Goal: Task Accomplishment & Management: Use online tool/utility

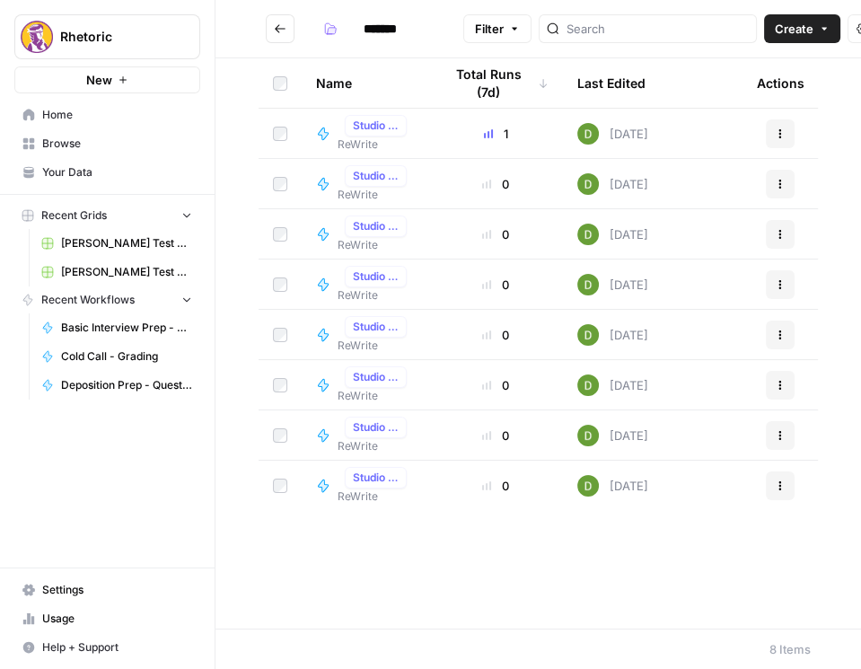
click at [287, 25] on button "Go back" at bounding box center [280, 28] width 29 height 29
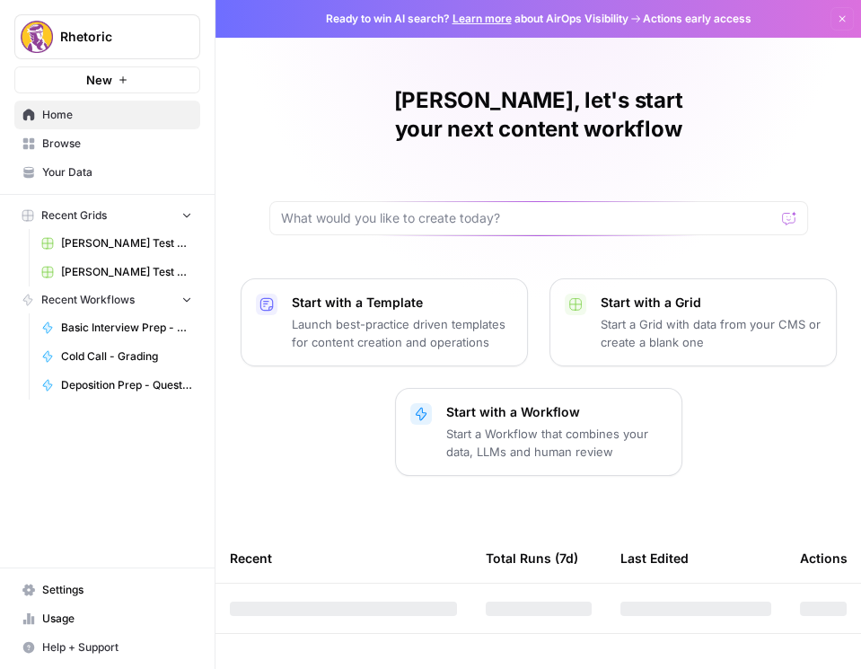
click at [126, 150] on span "Browse" at bounding box center [117, 144] width 150 height 16
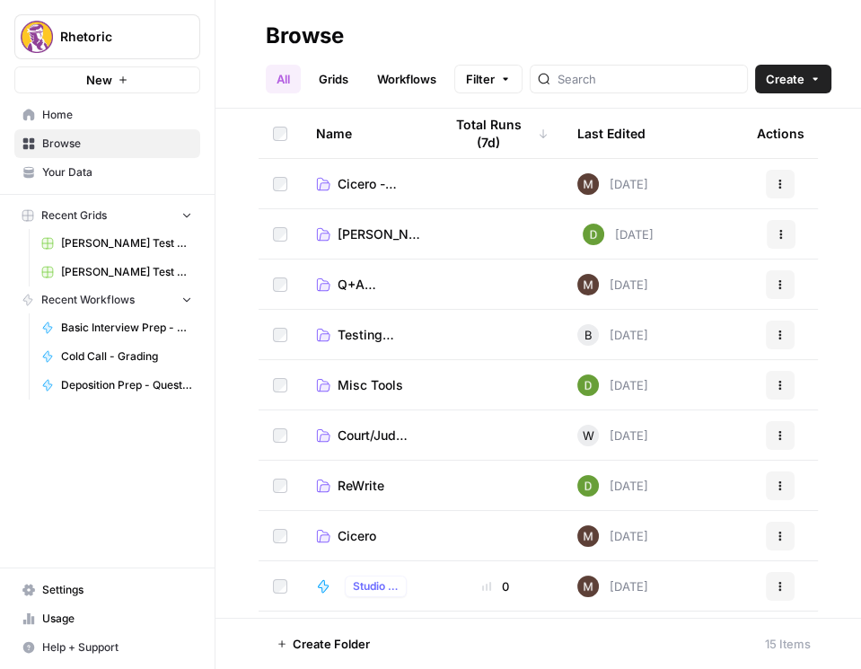
click at [135, 114] on span "Home" at bounding box center [117, 115] width 150 height 16
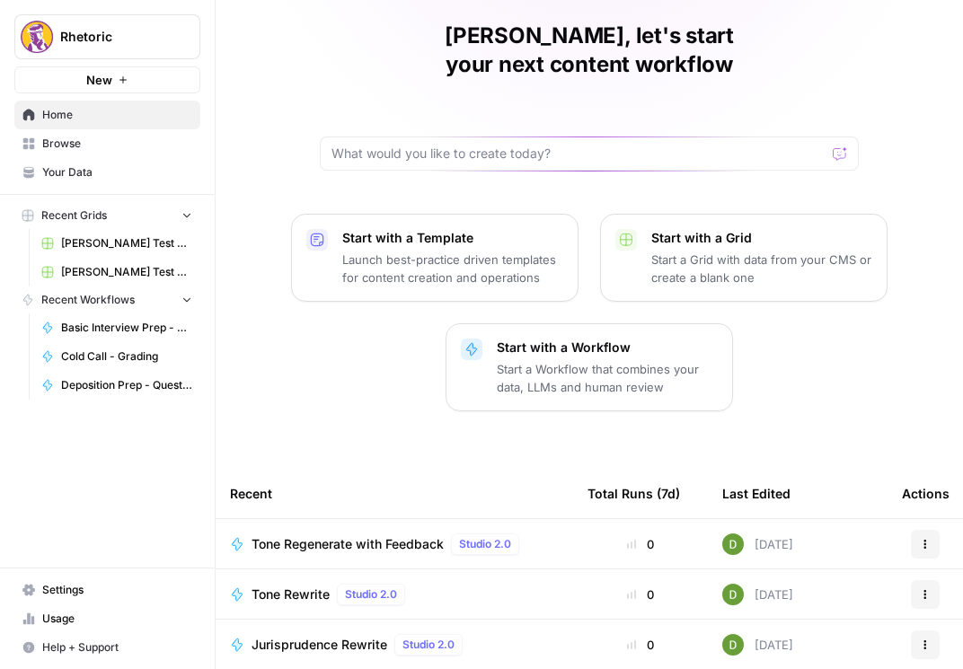
scroll to position [265, 0]
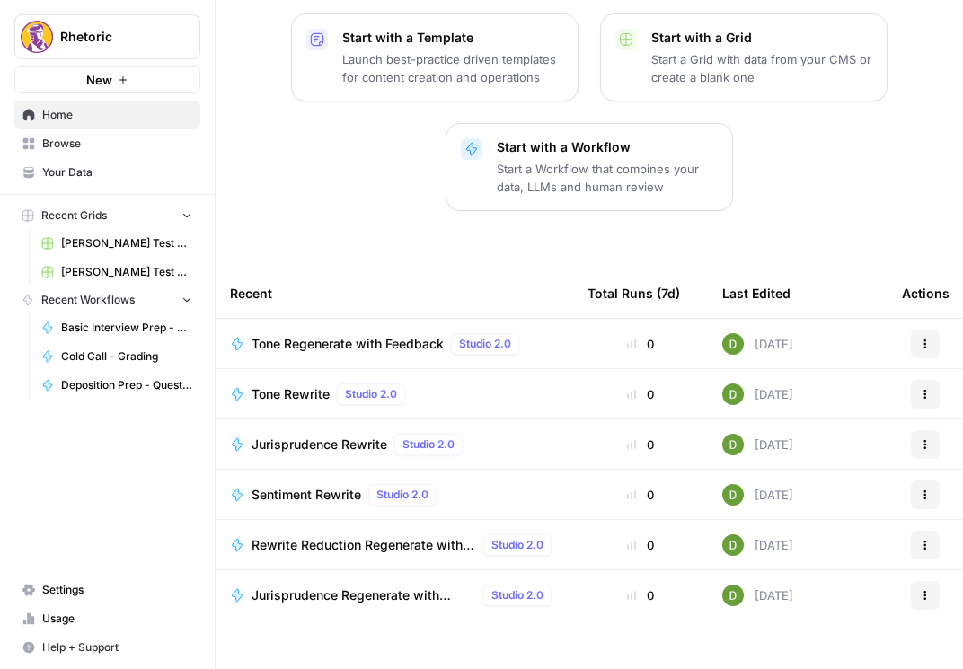
click at [97, 136] on span "Browse" at bounding box center [117, 144] width 150 height 16
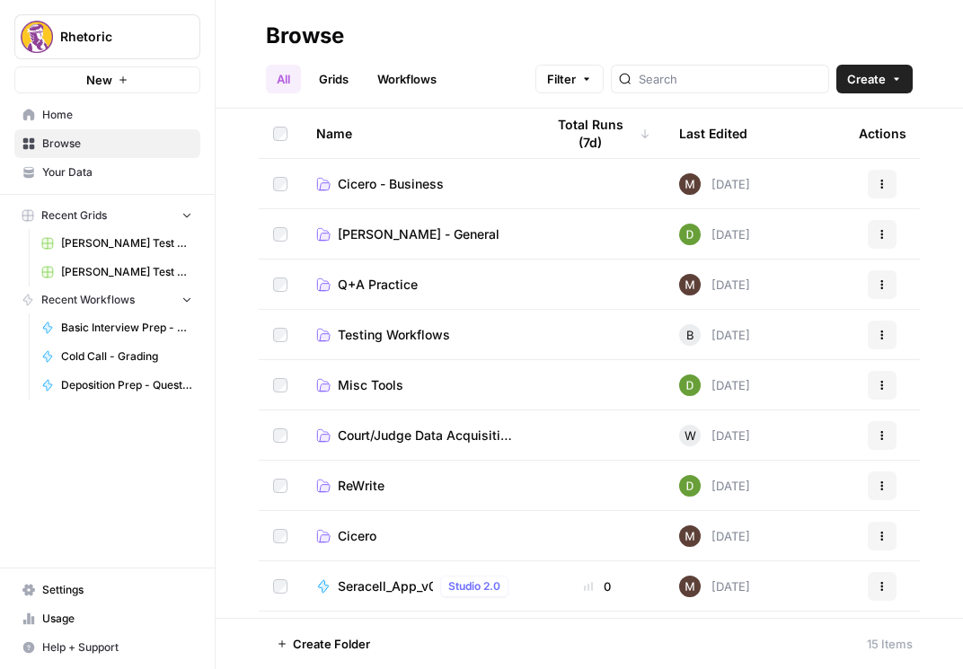
click at [359, 533] on span "Cicero" at bounding box center [357, 536] width 39 height 18
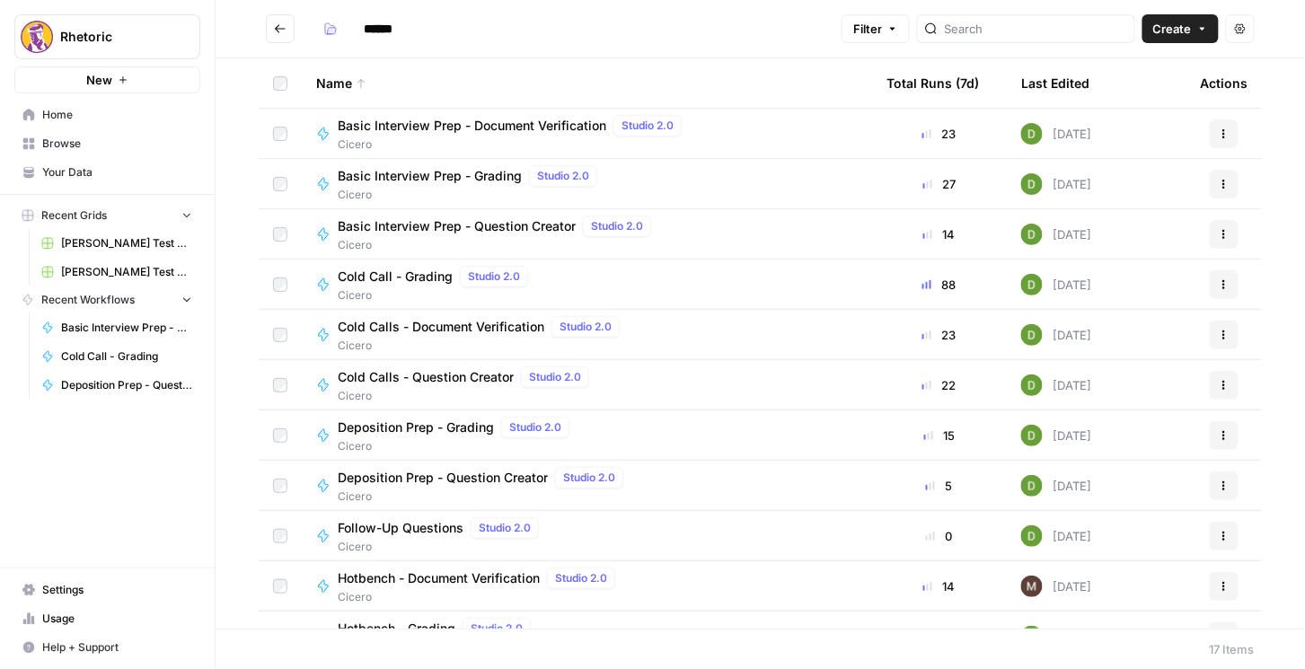
click at [428, 225] on span "Basic Interview Prep - Question Creator" at bounding box center [457, 226] width 238 height 18
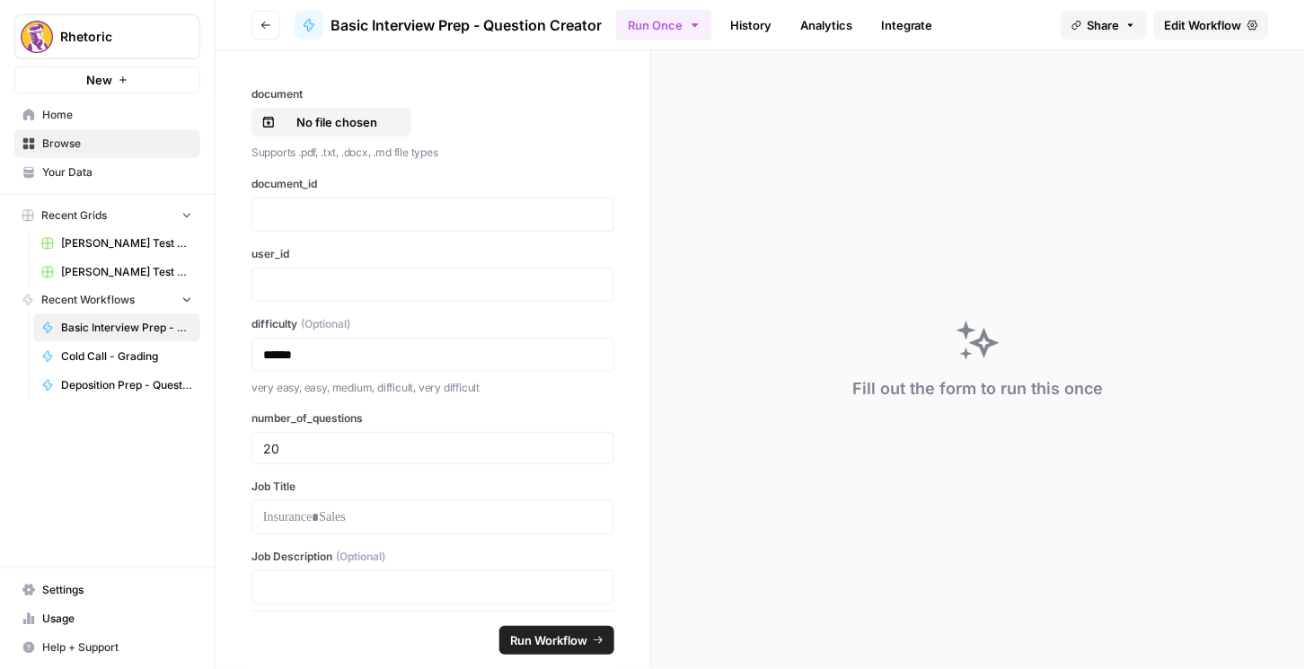
click at [860, 30] on span "Edit Workflow" at bounding box center [1203, 25] width 77 height 18
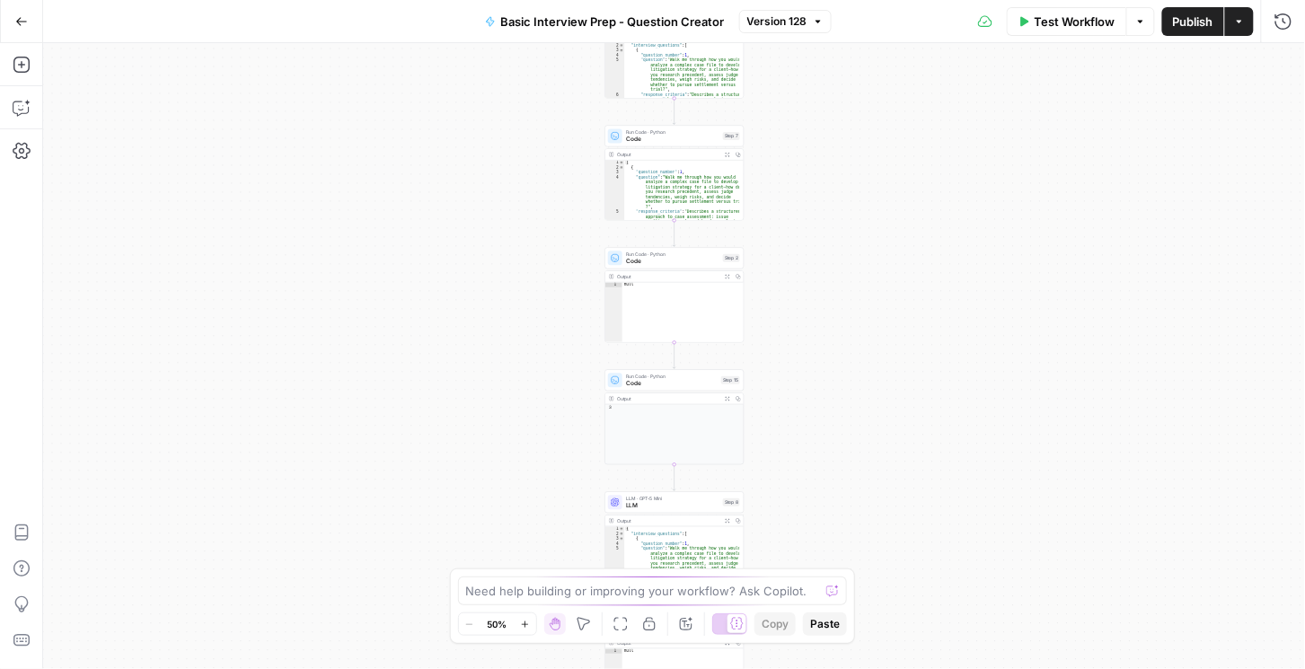
click at [860, 32] on button "Run History" at bounding box center [1283, 21] width 29 height 29
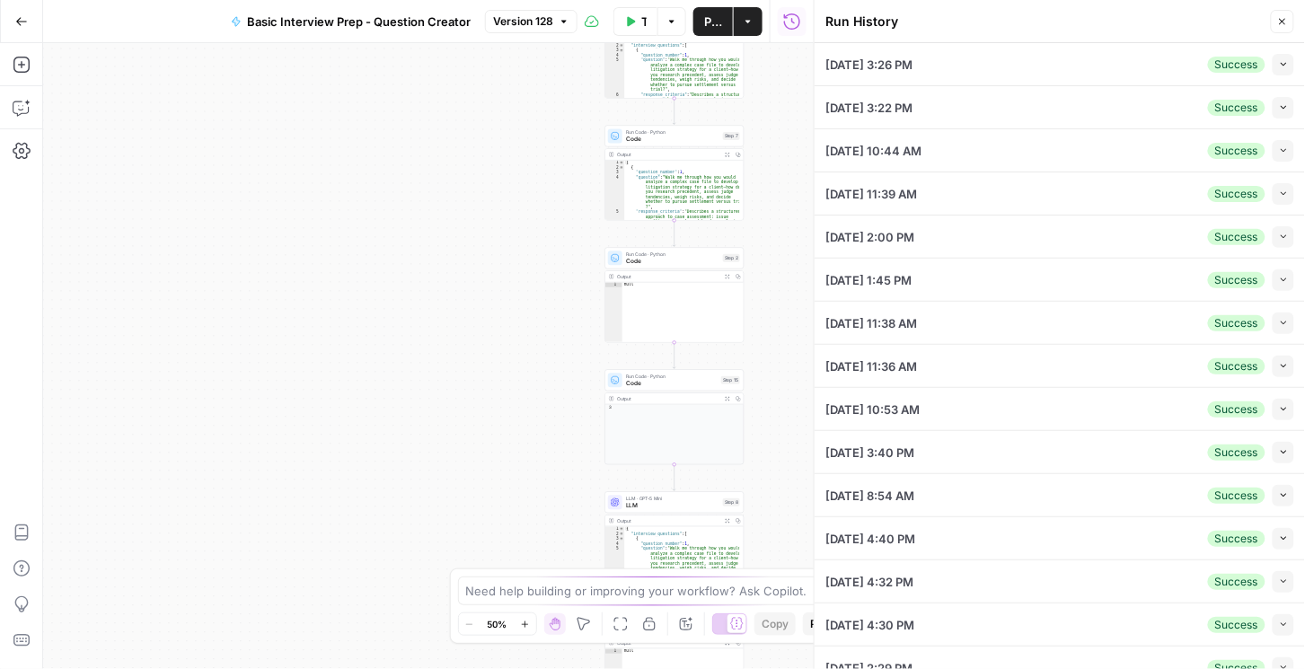
click at [860, 67] on icon "button" at bounding box center [1284, 64] width 10 height 10
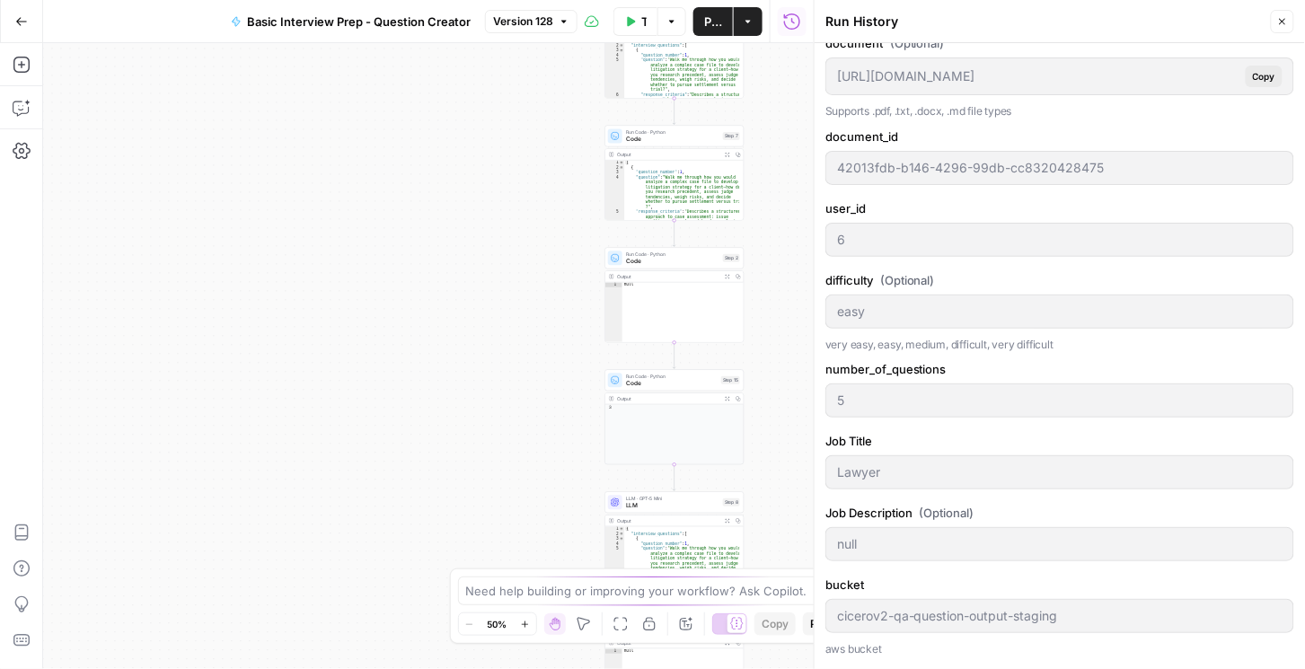
scroll to position [307, 0]
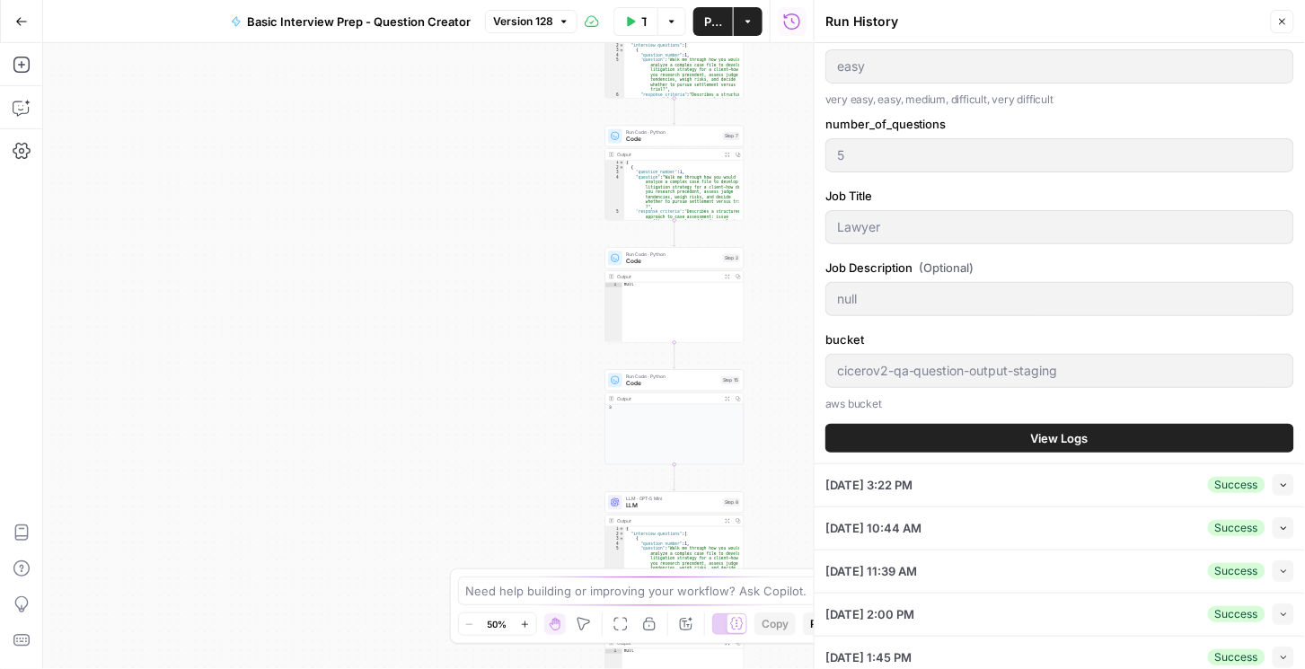
click at [860, 435] on span "View Logs" at bounding box center [1059, 438] width 57 height 18
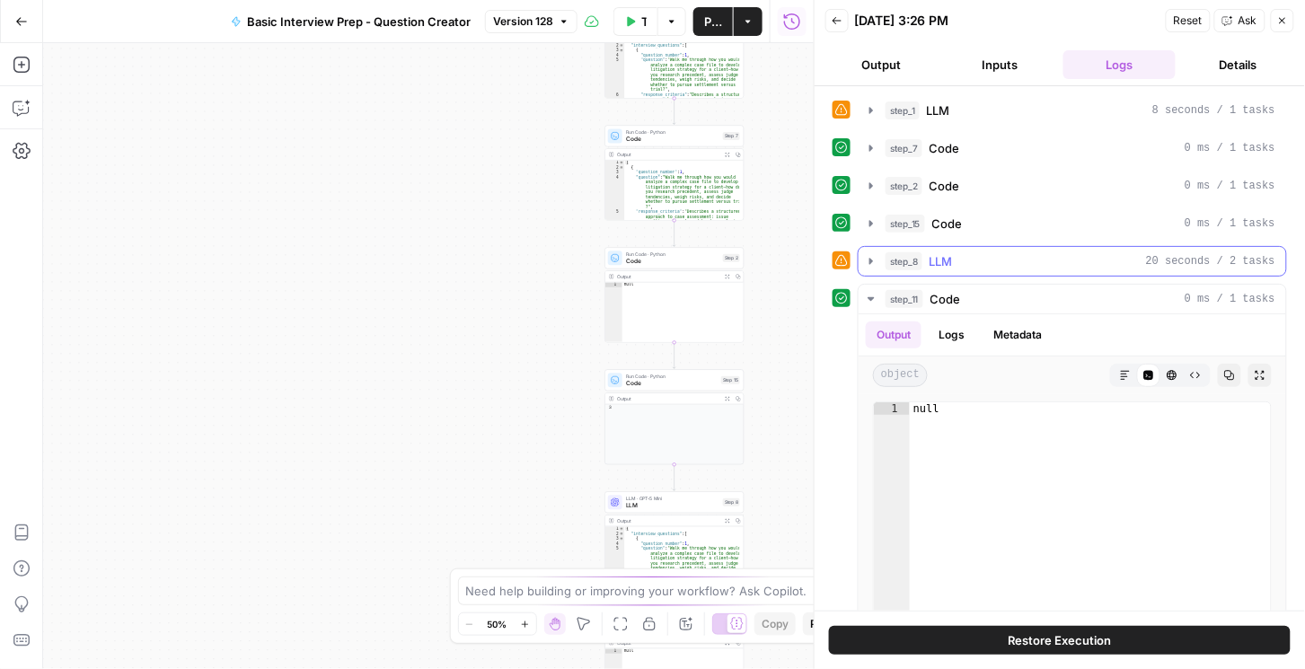
click at [860, 256] on icon "button" at bounding box center [871, 261] width 14 height 14
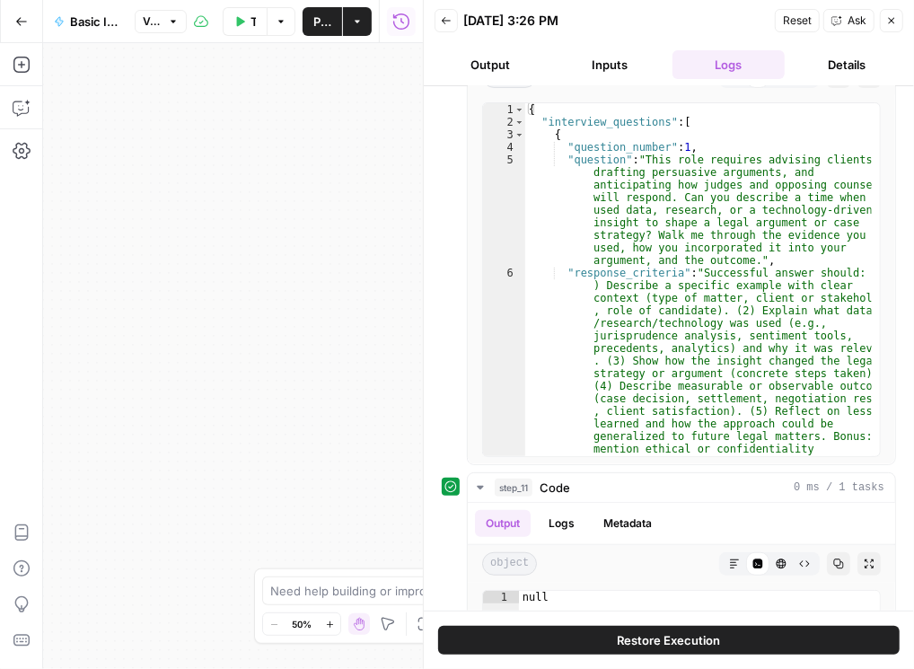
click at [603, 65] on button "Inputs" at bounding box center [610, 64] width 112 height 29
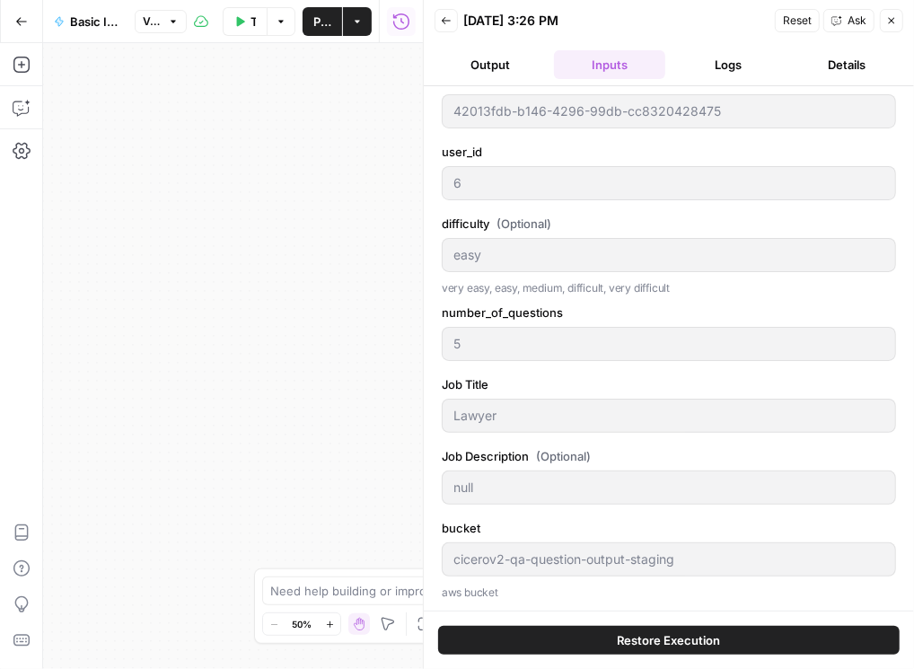
scroll to position [112, 0]
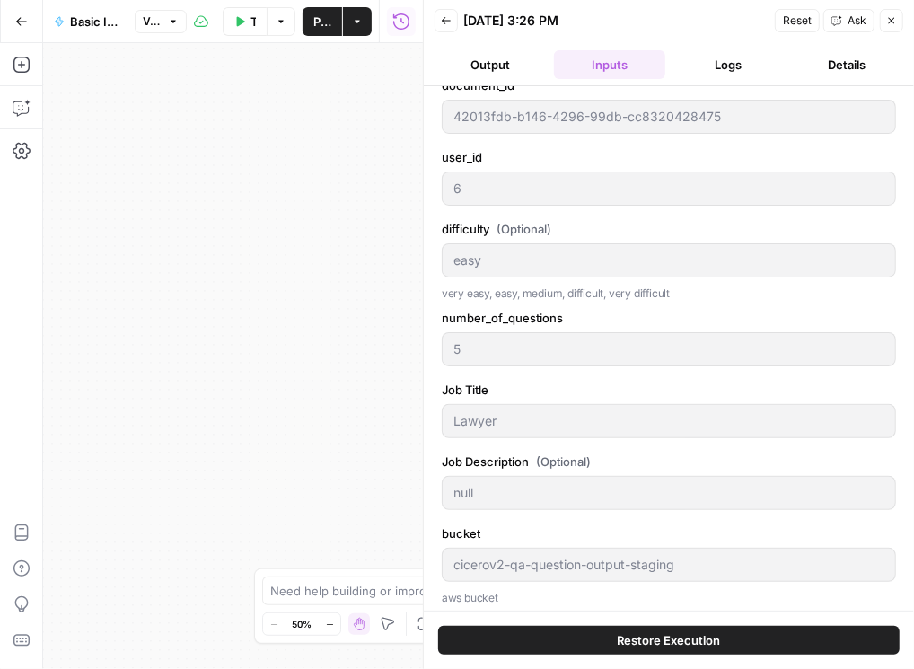
click at [503, 66] on button "Output" at bounding box center [491, 64] width 112 height 29
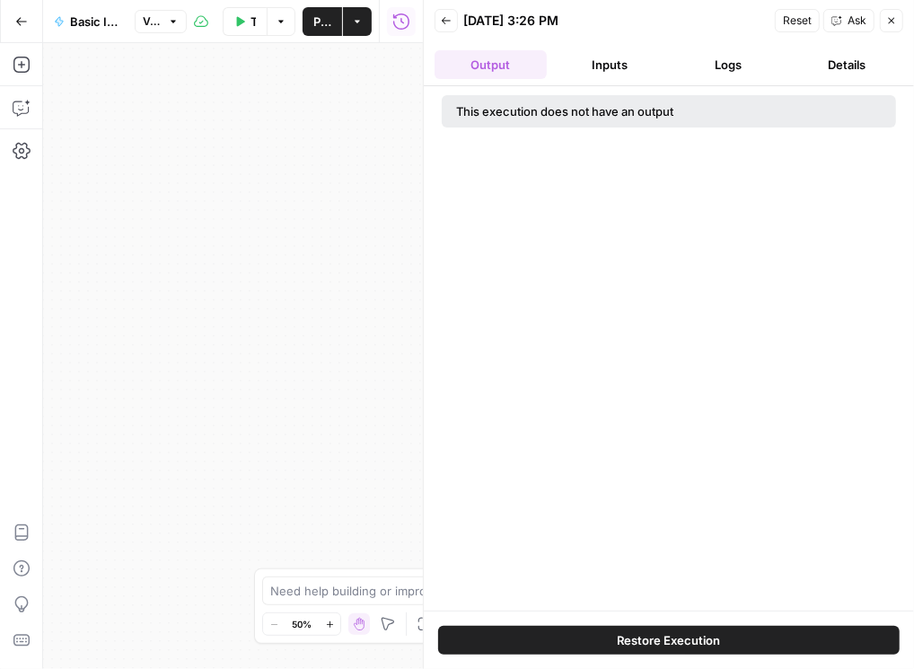
scroll to position [0, 0]
click at [649, 60] on button "Inputs" at bounding box center [610, 64] width 112 height 29
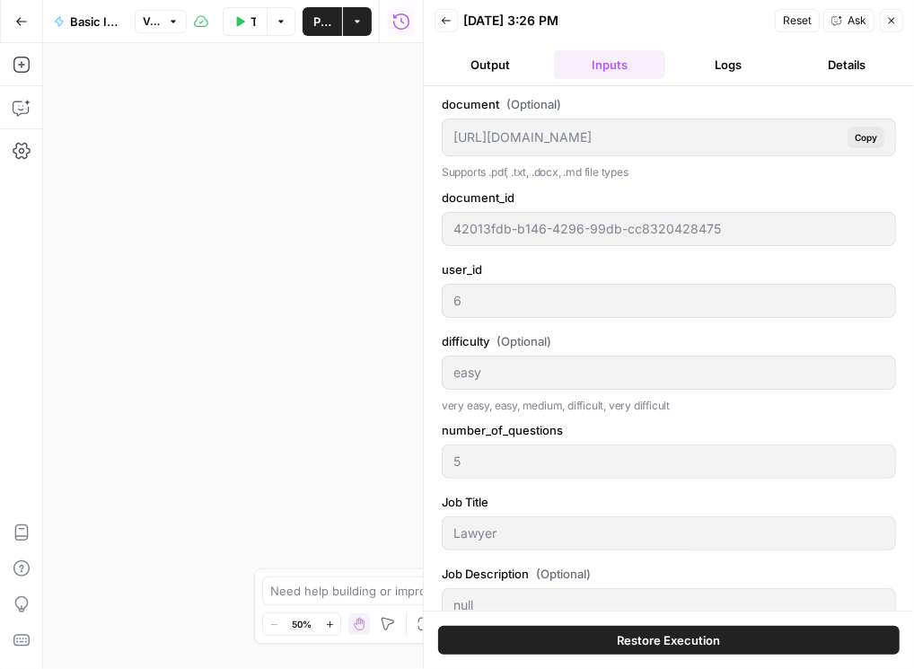
click at [447, 21] on icon "button" at bounding box center [446, 20] width 9 height 7
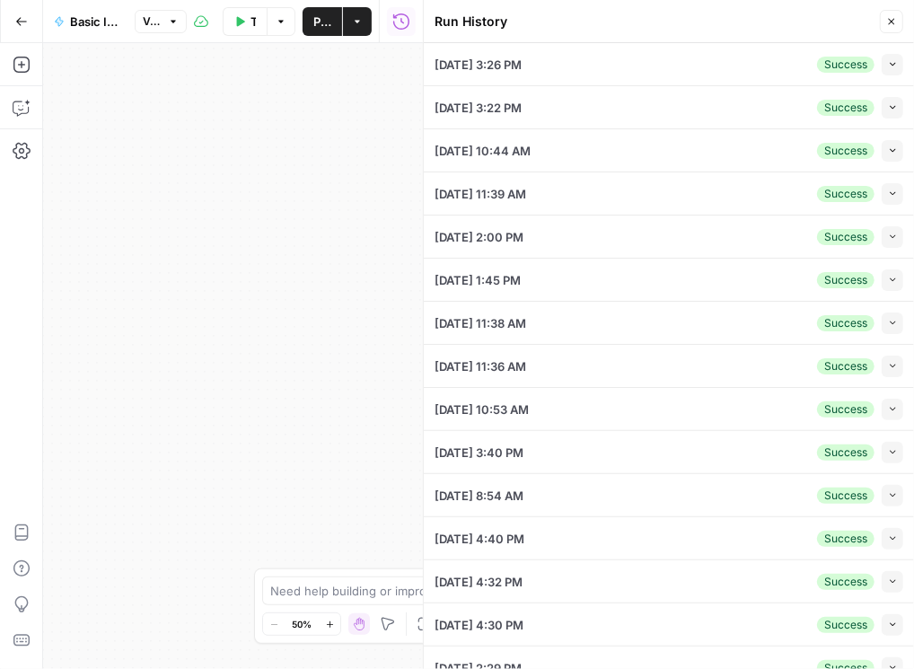
click at [860, 66] on button "Collapse" at bounding box center [893, 65] width 22 height 22
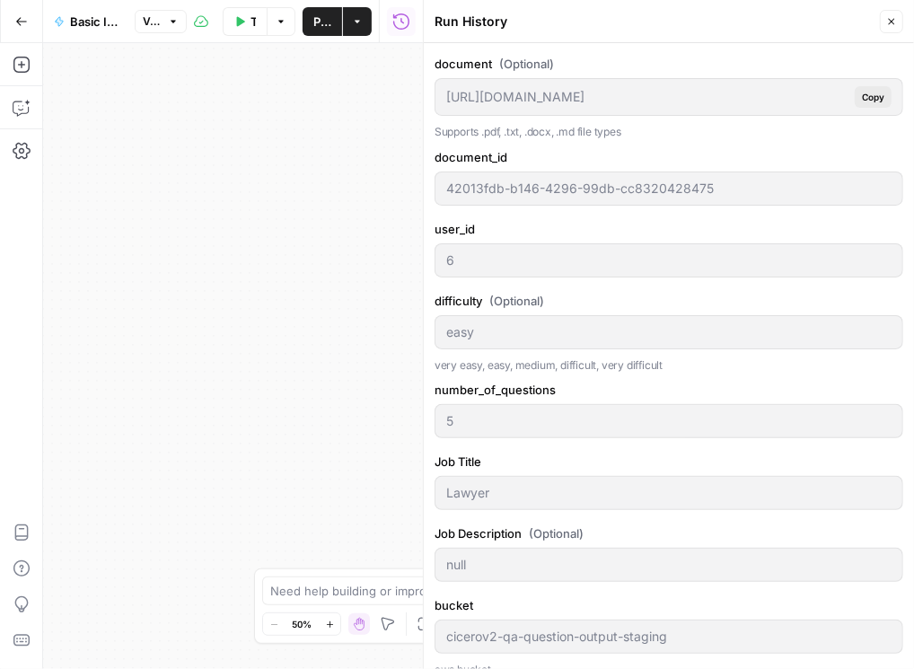
scroll to position [256, 0]
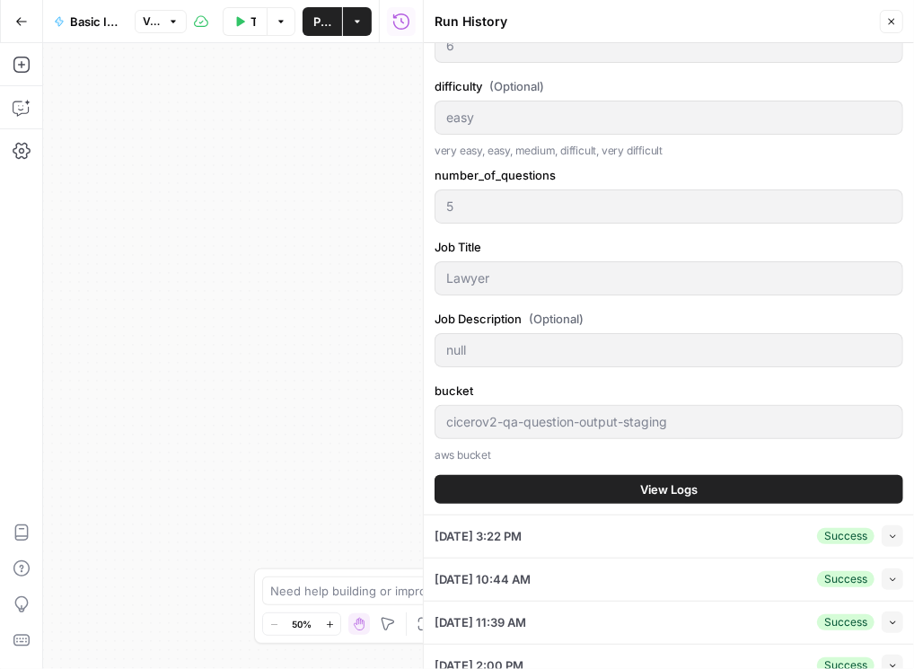
click at [583, 478] on button "View Logs" at bounding box center [669, 489] width 469 height 29
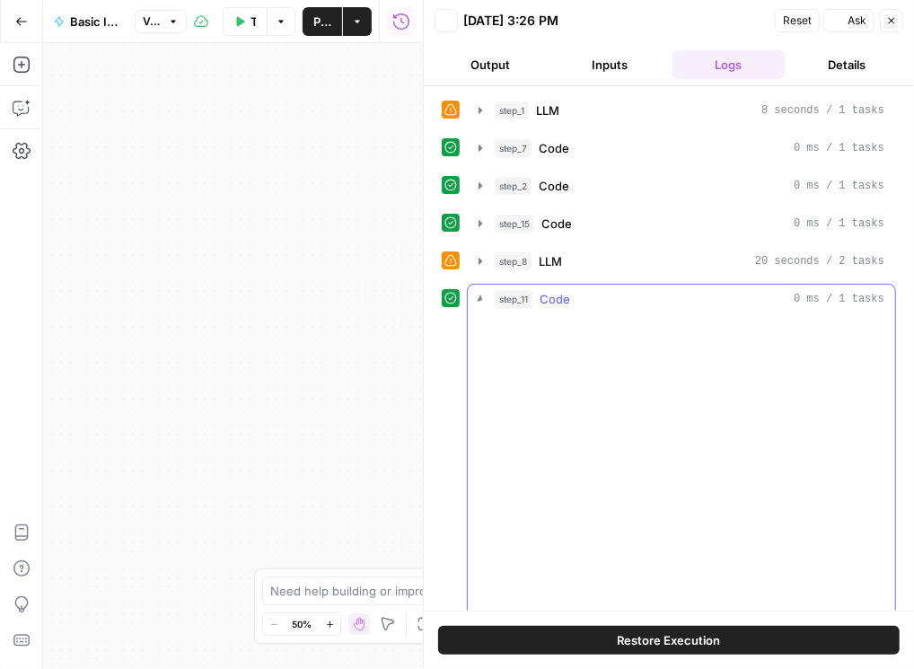
scroll to position [0, 0]
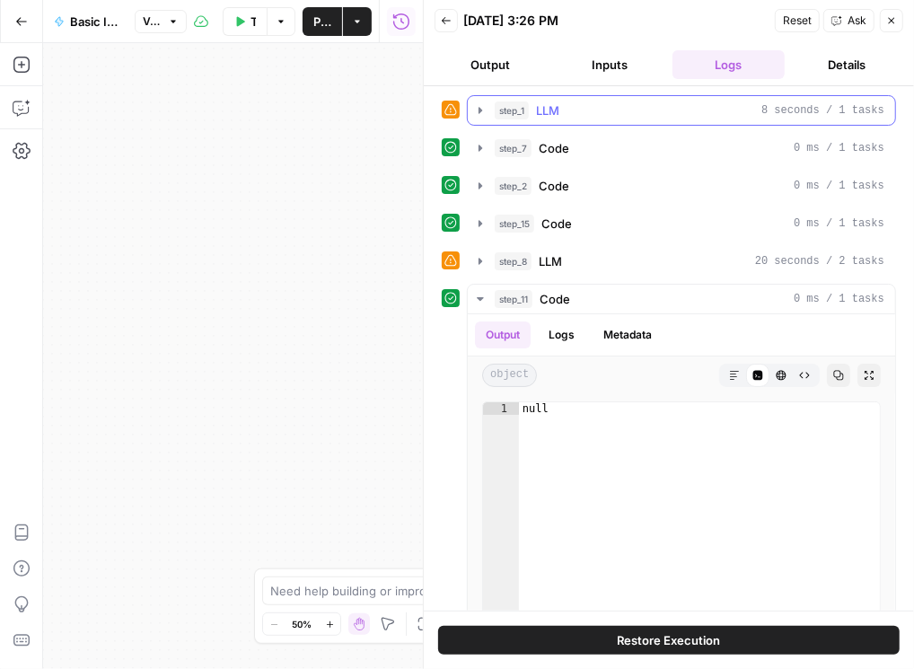
click at [487, 106] on icon "button" at bounding box center [480, 110] width 14 height 14
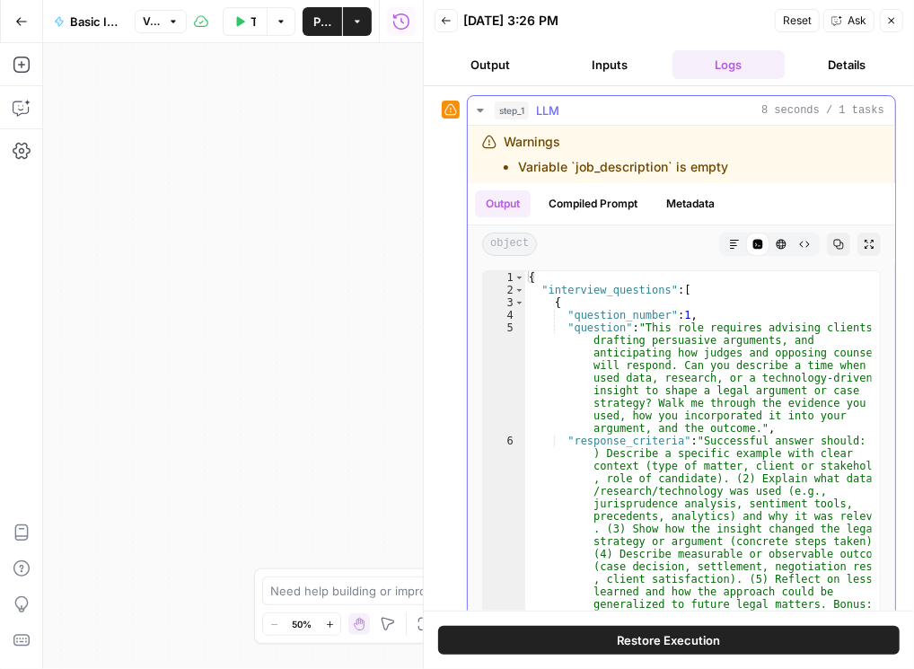
click at [486, 106] on icon "button" at bounding box center [480, 110] width 14 height 14
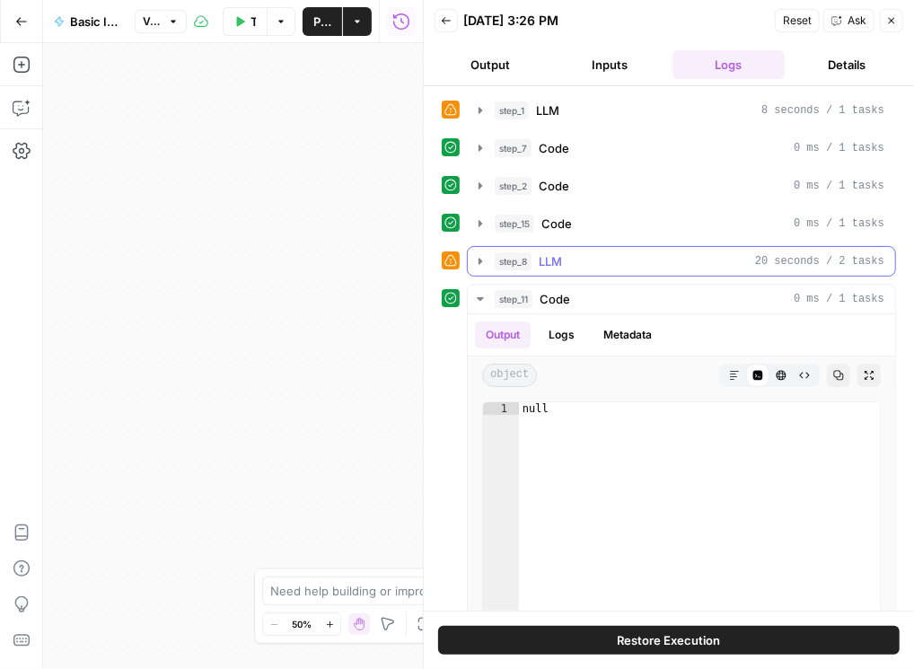
click at [482, 260] on icon "button" at bounding box center [480, 261] width 14 height 14
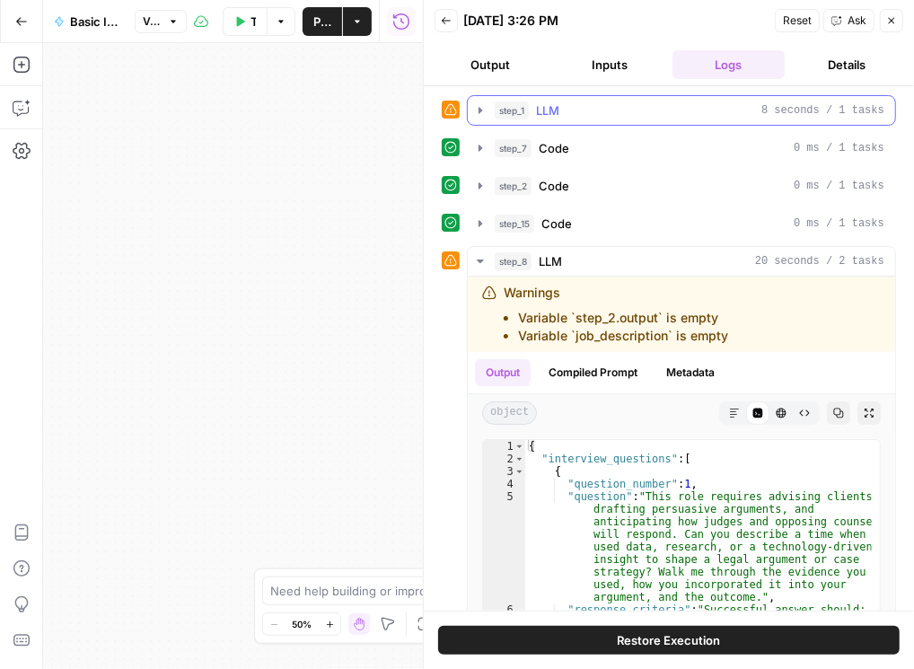
click at [482, 106] on icon "button" at bounding box center [480, 110] width 14 height 14
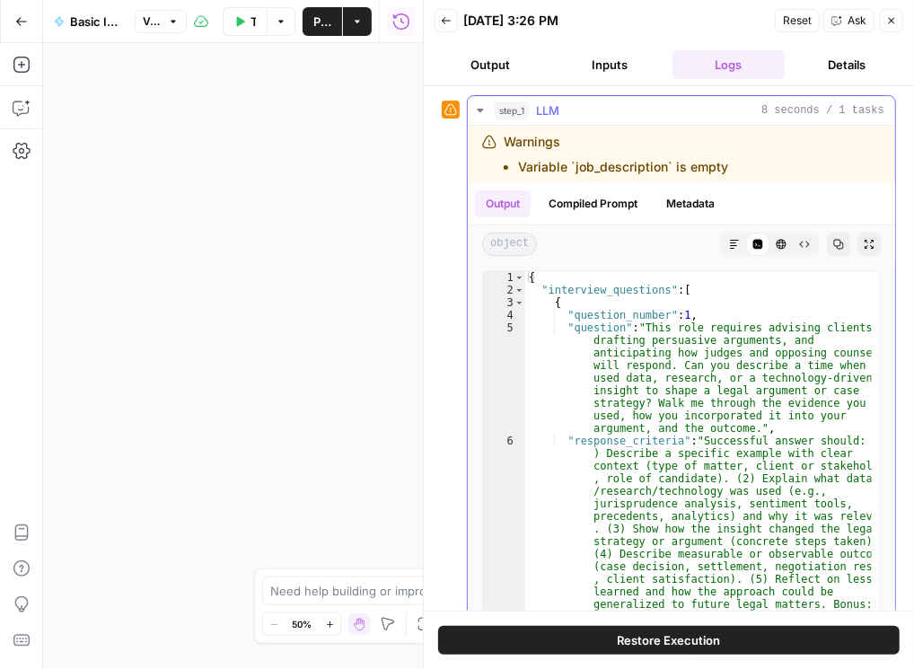
click at [482, 106] on icon "button" at bounding box center [480, 110] width 14 height 14
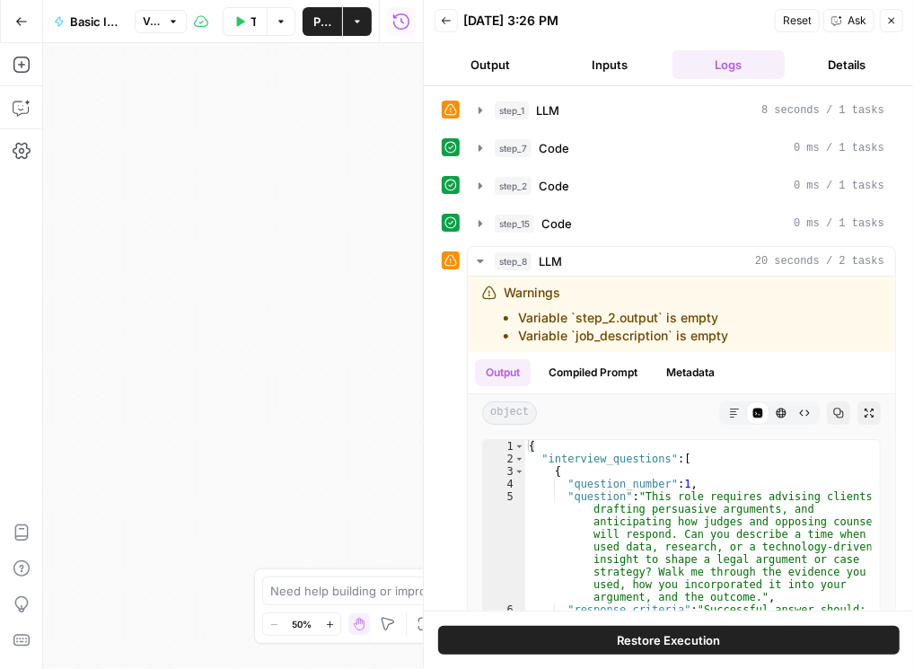
click at [437, 24] on button "Back" at bounding box center [446, 20] width 23 height 23
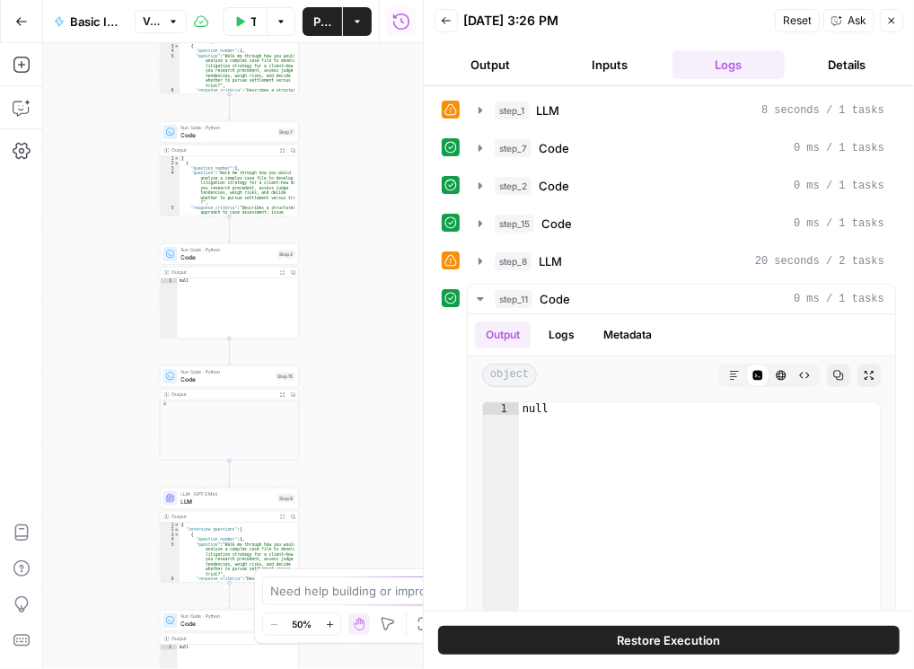
click at [453, 21] on button "Back" at bounding box center [446, 20] width 23 height 23
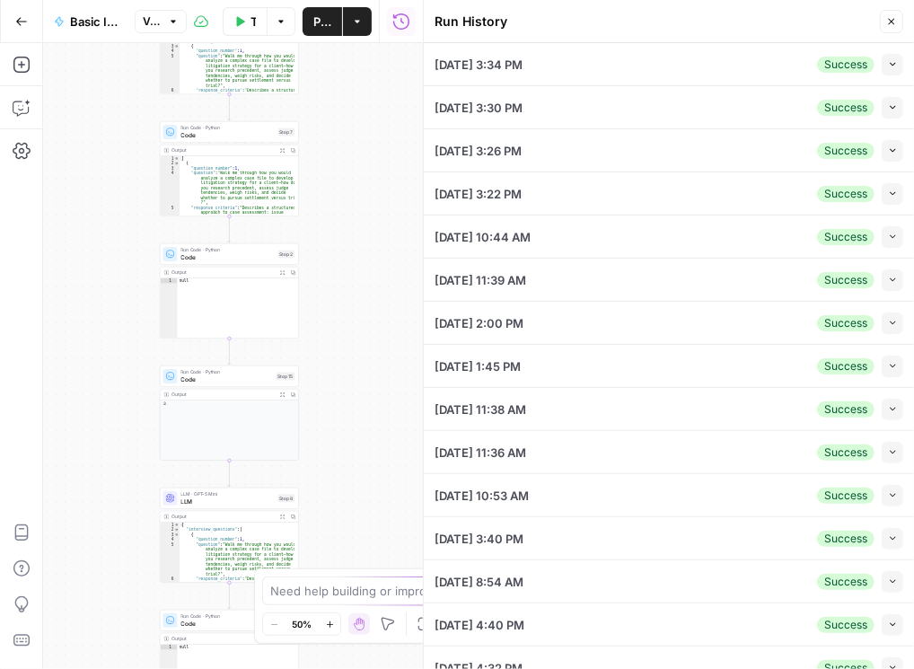
click at [888, 109] on icon "button" at bounding box center [893, 107] width 10 height 10
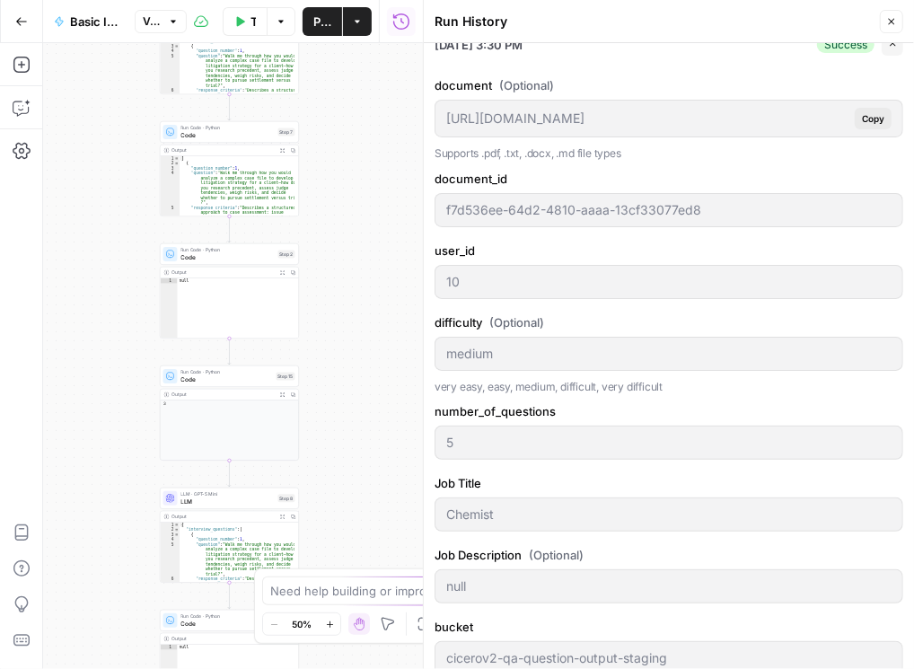
scroll to position [359, 0]
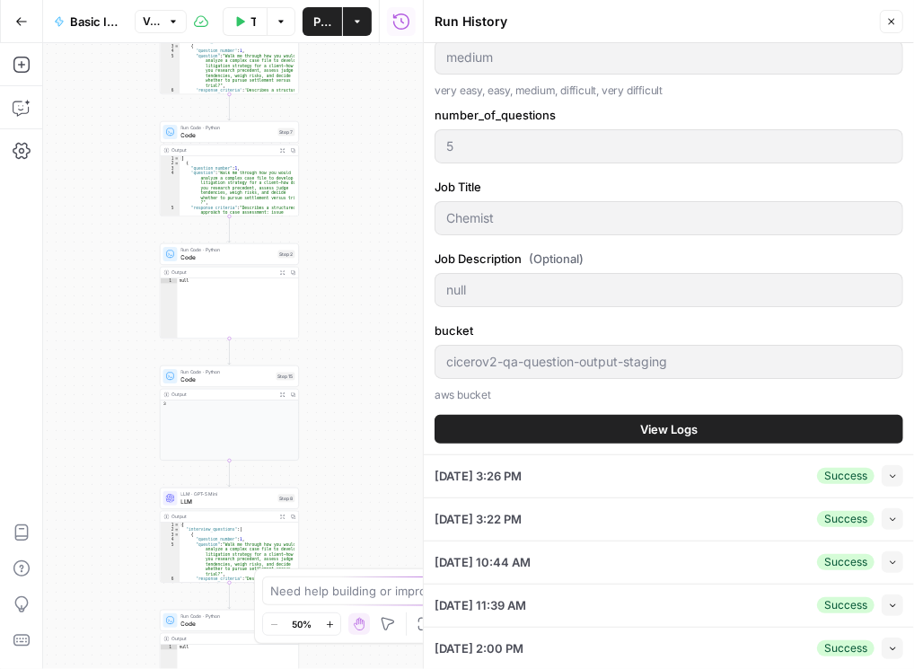
click at [542, 428] on button "View Logs" at bounding box center [669, 429] width 469 height 29
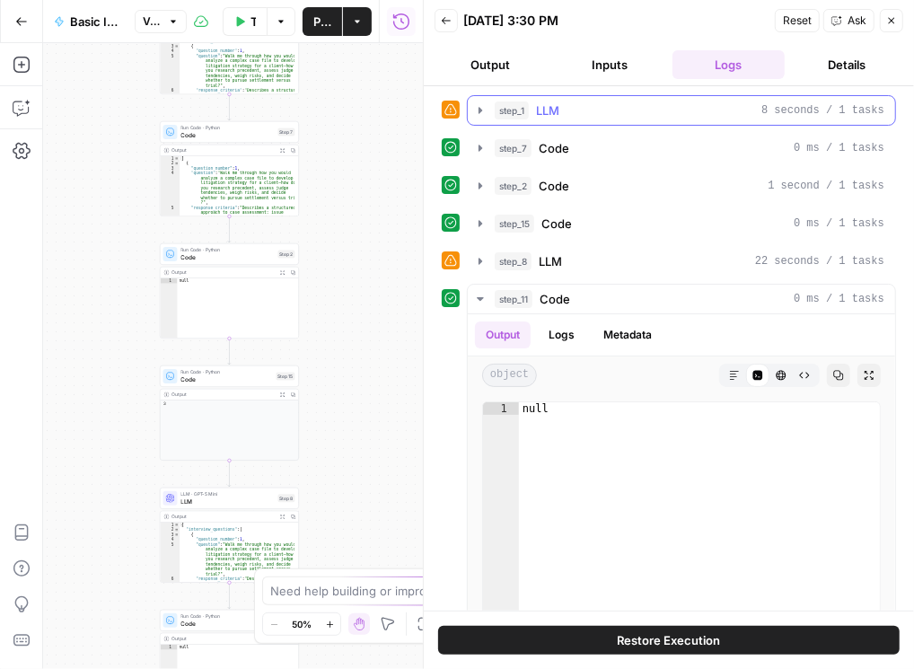
click at [489, 111] on button "step_1 LLM 8 seconds / 1 tasks" at bounding box center [681, 110] width 427 height 29
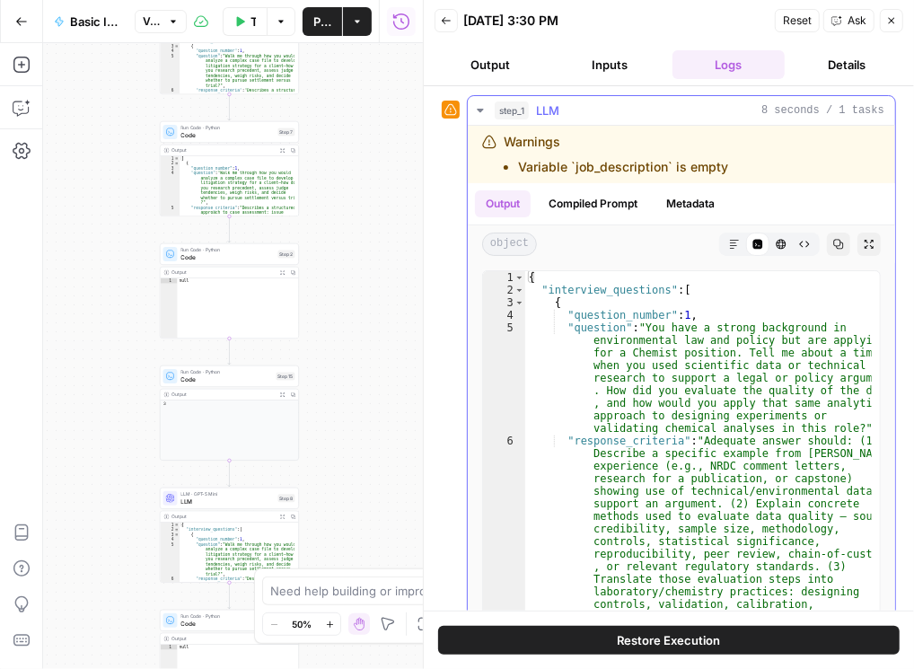
click at [489, 111] on button "step_1 LLM 8 seconds / 1 tasks" at bounding box center [681, 110] width 427 height 29
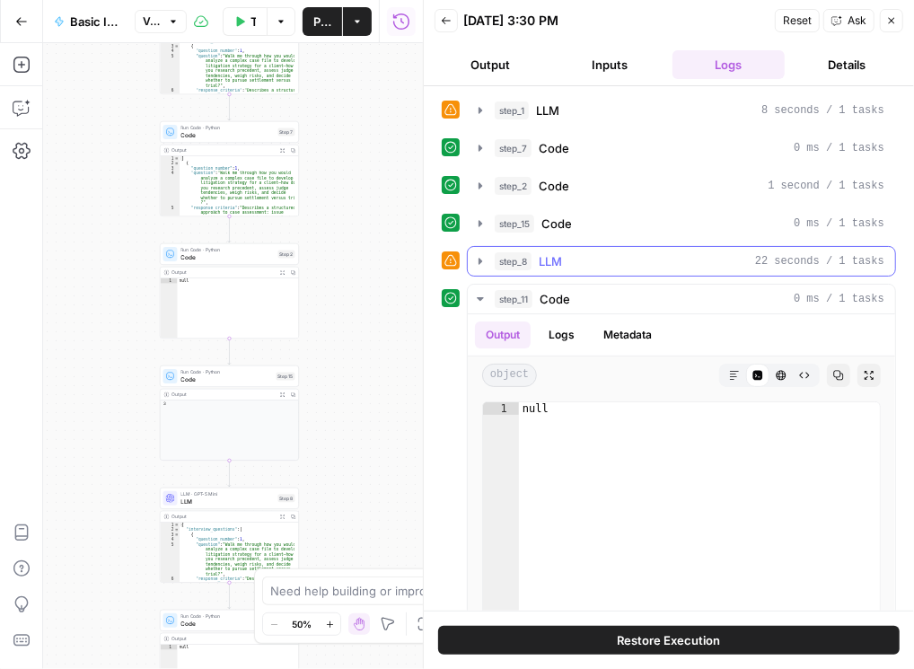
click at [478, 264] on icon "button" at bounding box center [480, 261] width 14 height 14
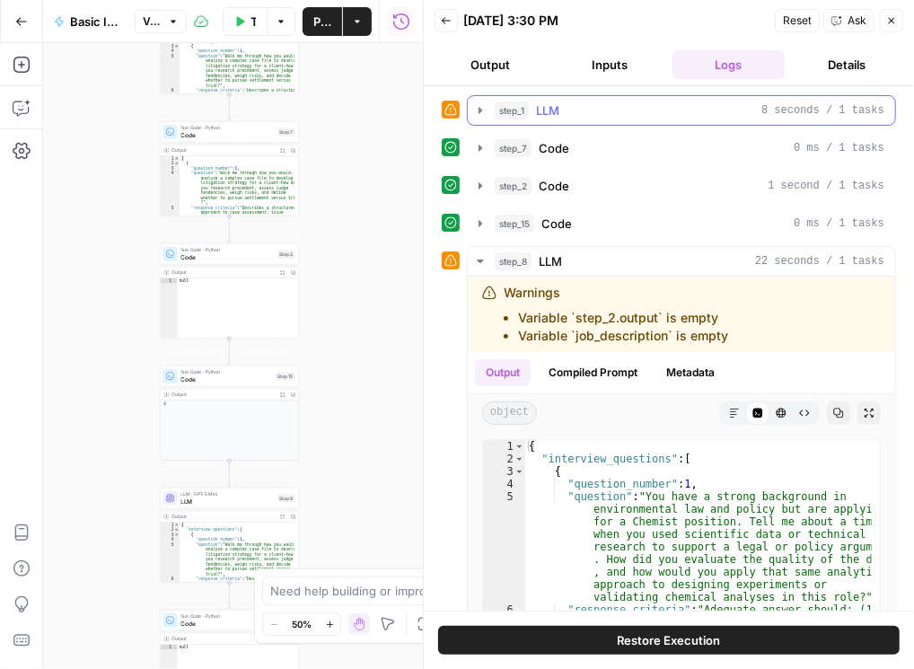
click at [481, 110] on icon "button" at bounding box center [481, 110] width 4 height 6
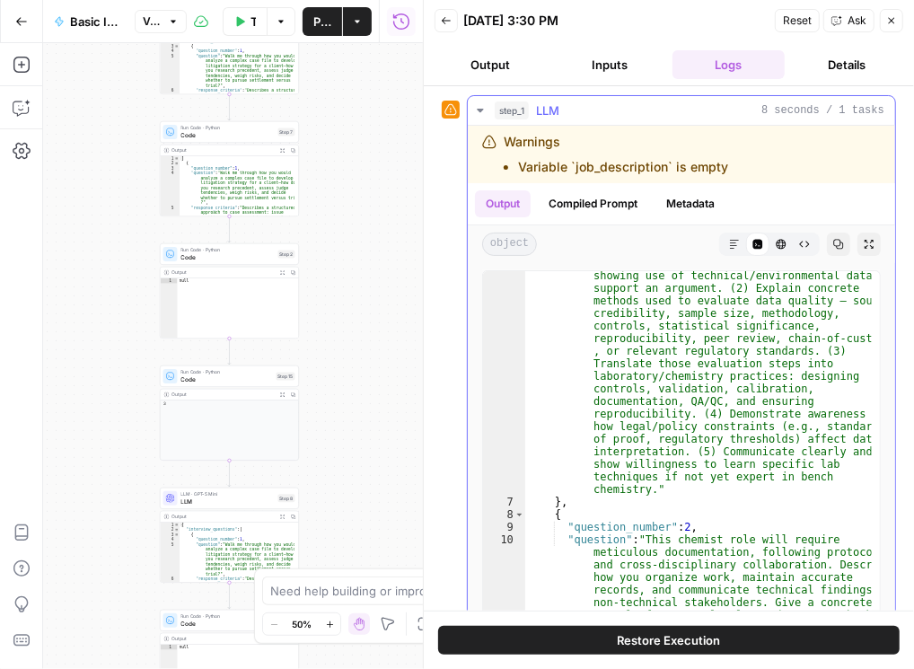
scroll to position [369, 0]
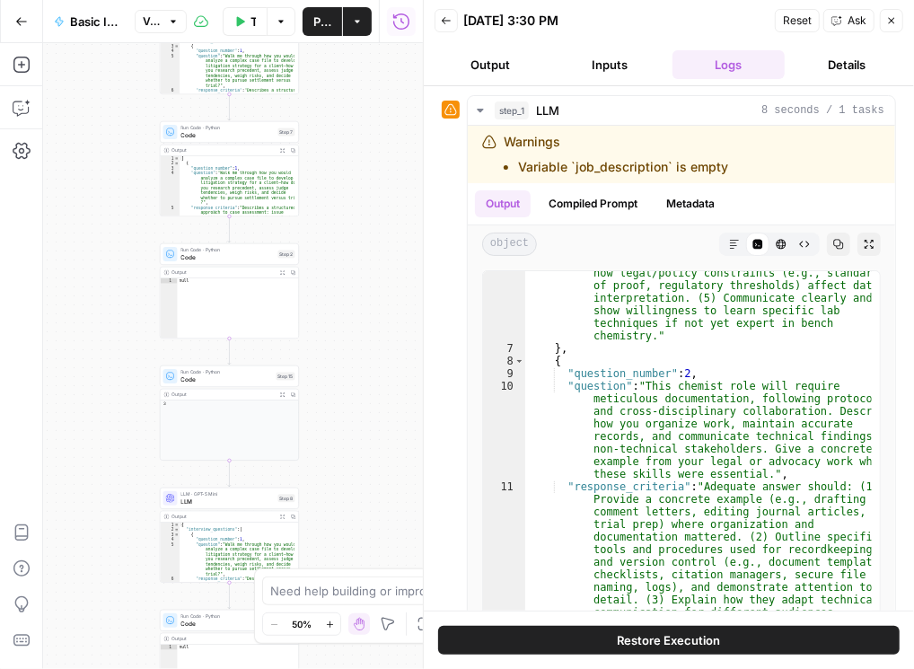
click at [447, 23] on icon "button" at bounding box center [446, 20] width 11 height 11
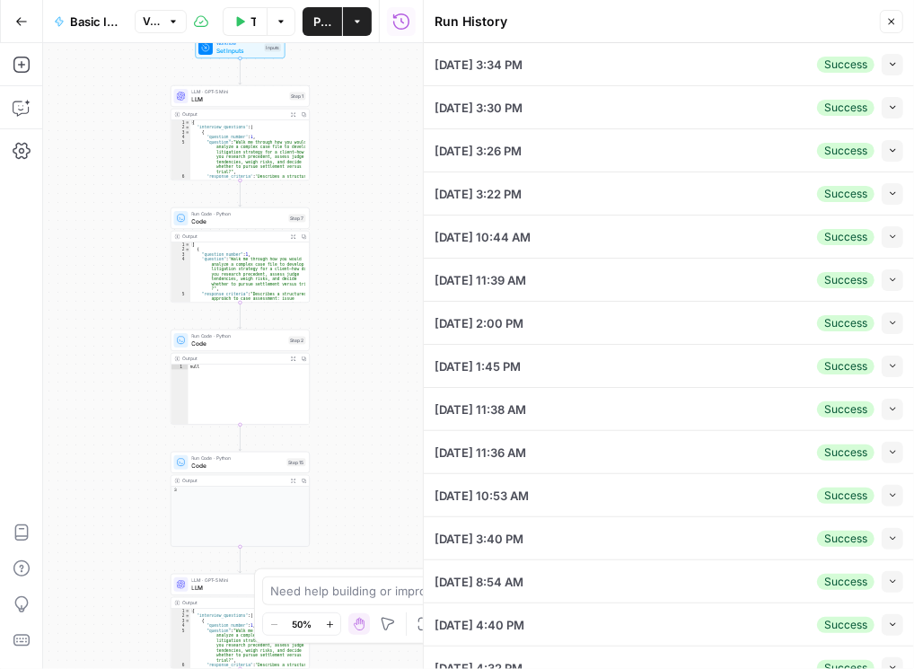
drag, startPoint x: 348, startPoint y: 325, endPoint x: 382, endPoint y: 308, distance: 37.4
click at [382, 308] on div "Workflow Set Inputs Inputs LLM · GPT-5 Mini LLM Step 1 Output Expand Output Cop…" at bounding box center [233, 356] width 380 height 626
click at [247, 222] on span "Code" at bounding box center [238, 221] width 93 height 9
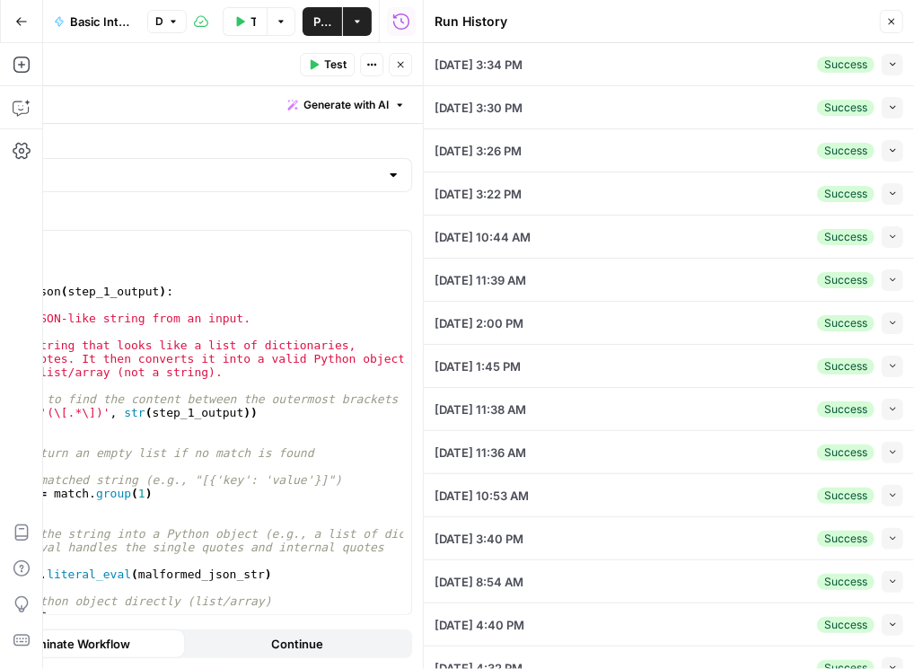
click at [403, 68] on icon "button" at bounding box center [400, 64] width 11 height 11
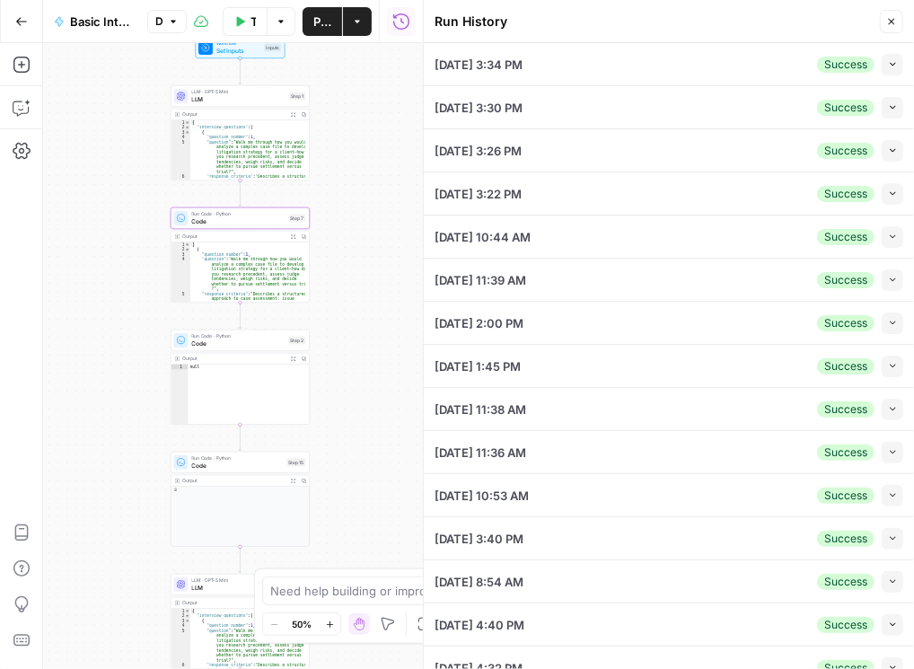
click at [891, 23] on icon "button" at bounding box center [891, 21] width 11 height 11
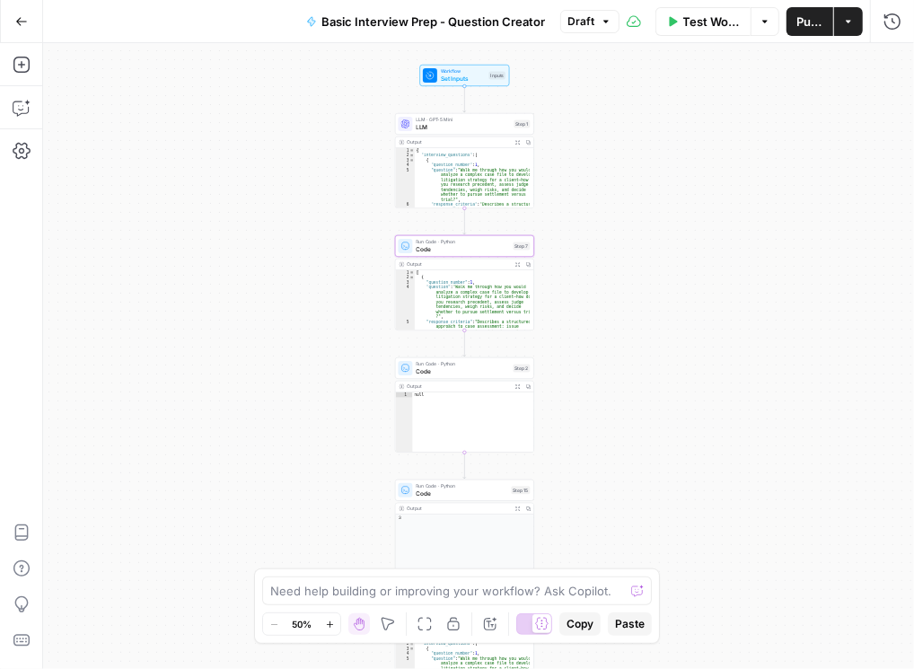
drag, startPoint x: 524, startPoint y: 253, endPoint x: 749, endPoint y: 281, distance: 226.2
click at [749, 281] on div "Workflow Set Inputs Inputs LLM · GPT-5 Mini LLM Step 1 Output Expand Output Cop…" at bounding box center [478, 356] width 871 height 626
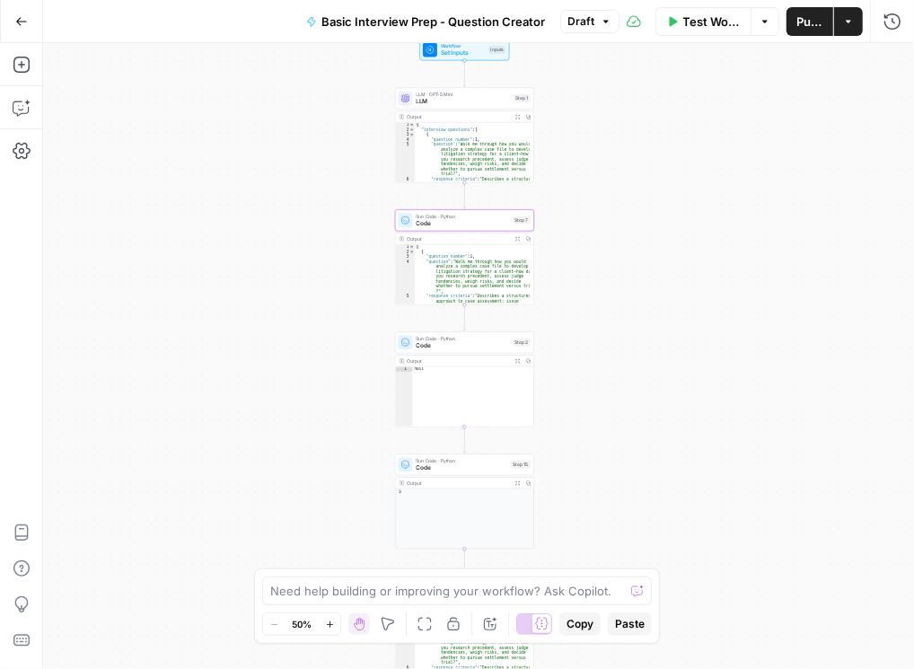
click at [463, 222] on span "Code" at bounding box center [463, 223] width 93 height 9
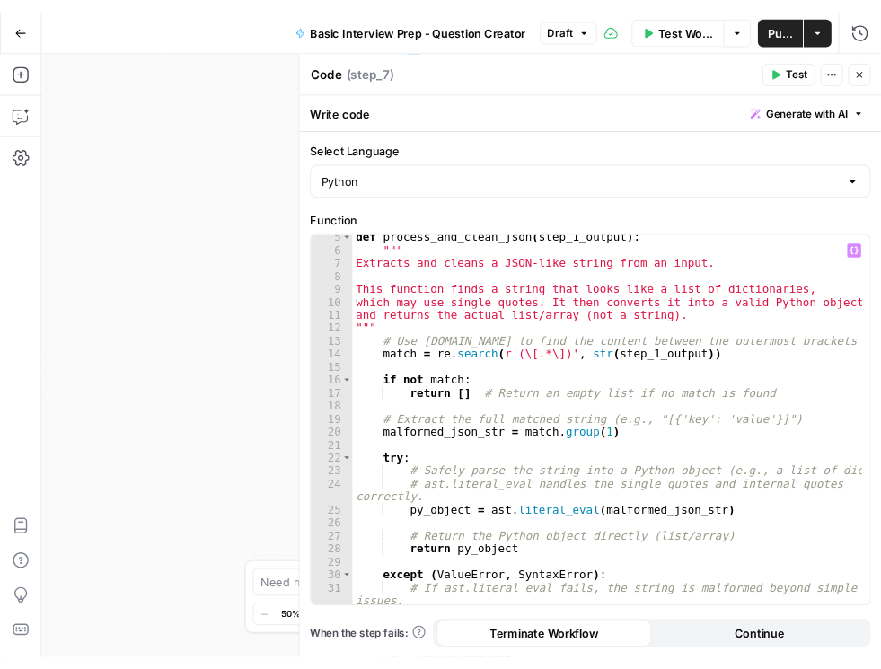
scroll to position [0, 0]
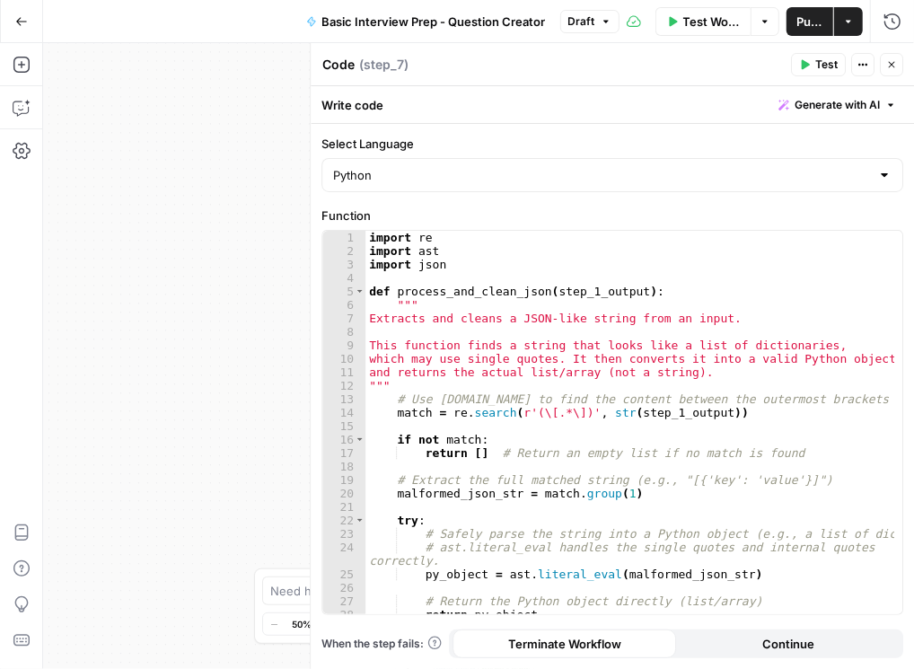
click at [887, 68] on icon "button" at bounding box center [891, 64] width 11 height 11
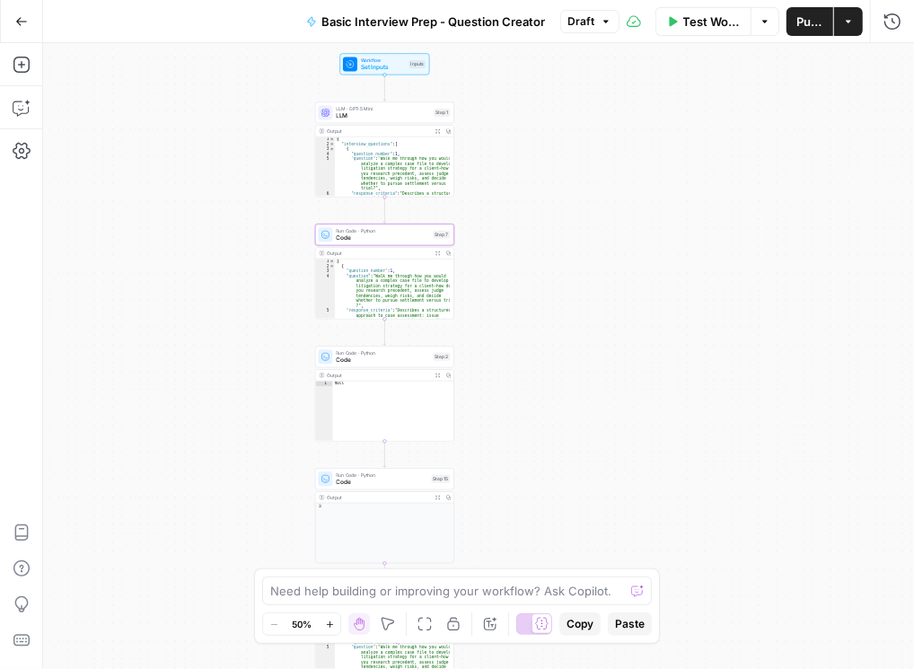
drag, startPoint x: 211, startPoint y: 245, endPoint x: 131, endPoint y: 260, distance: 81.2
click at [131, 260] on div "Workflow Set Inputs Inputs LLM · GPT-5 Mini LLM Step 1 Output Expand Output Cop…" at bounding box center [478, 356] width 871 height 626
drag, startPoint x: 206, startPoint y: 234, endPoint x: 169, endPoint y: 242, distance: 37.5
click at [169, 242] on div "Workflow Set Inputs Inputs LLM · GPT-5 Mini LLM Step 1 Output Expand Output Cop…" at bounding box center [478, 356] width 871 height 626
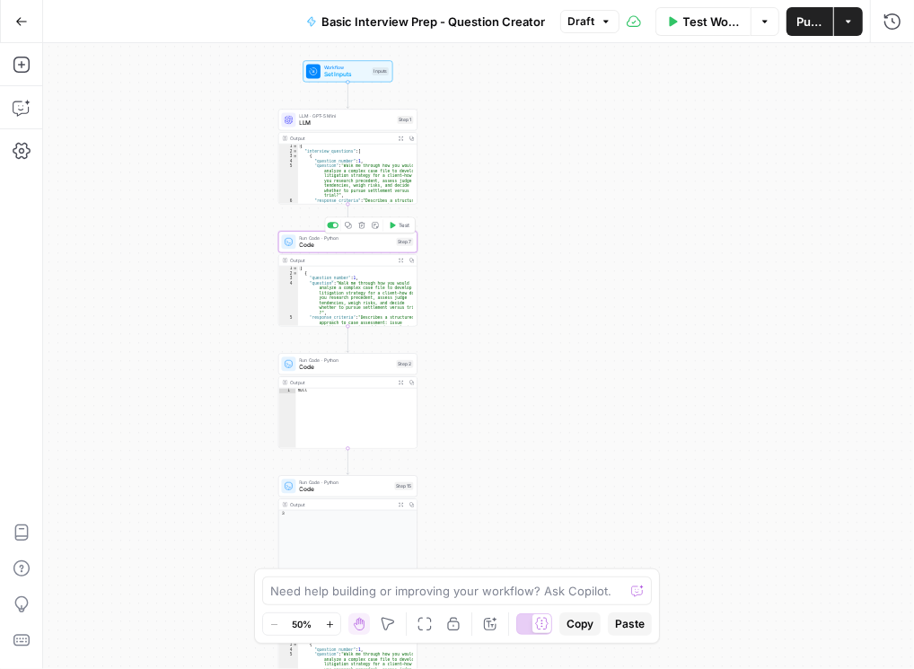
click at [362, 226] on icon "button" at bounding box center [361, 225] width 7 height 7
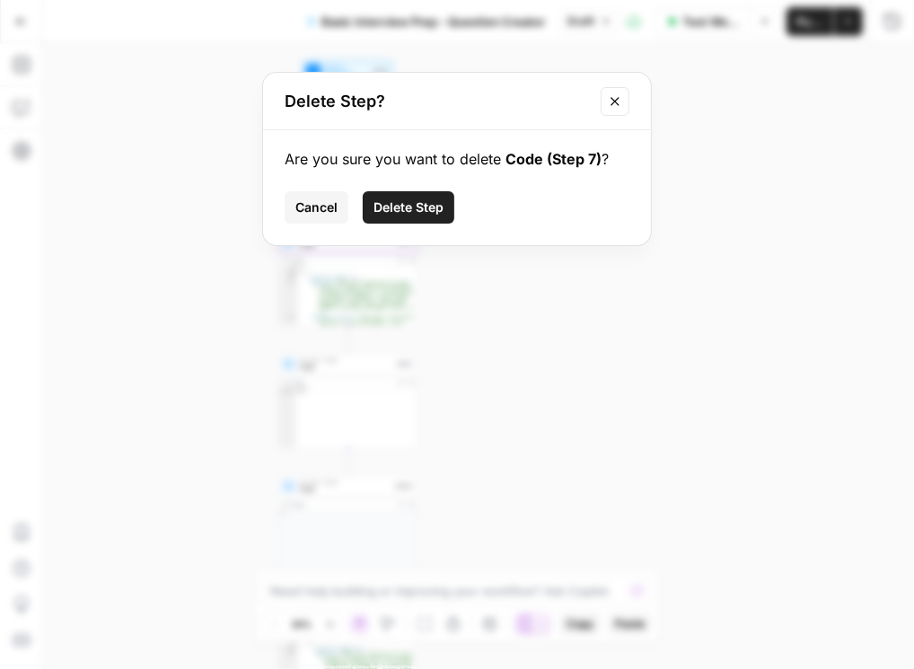
click at [444, 215] on button "Delete Step" at bounding box center [409, 207] width 92 height 32
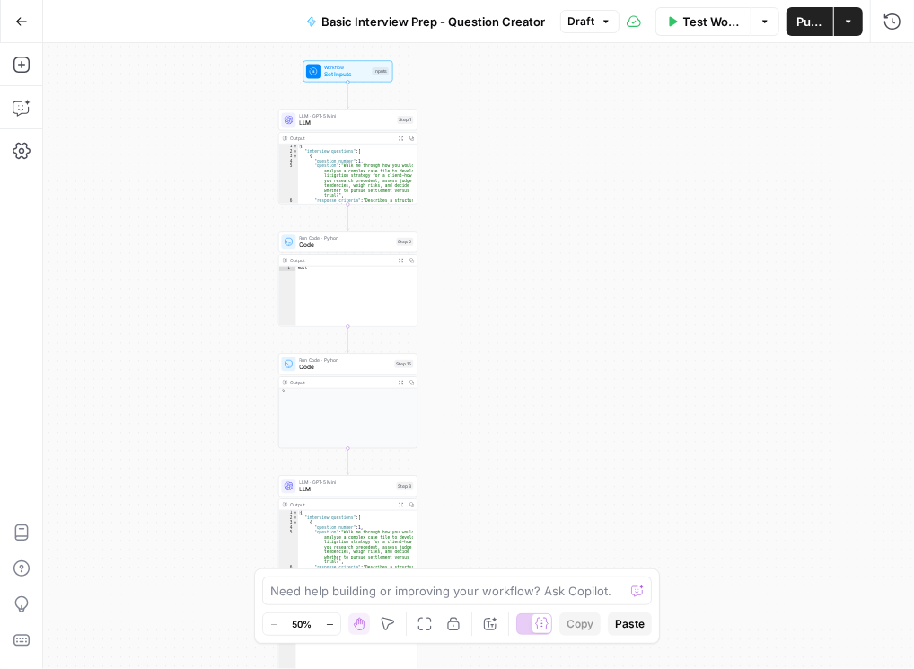
click at [800, 25] on span "Publish" at bounding box center [809, 22] width 25 height 18
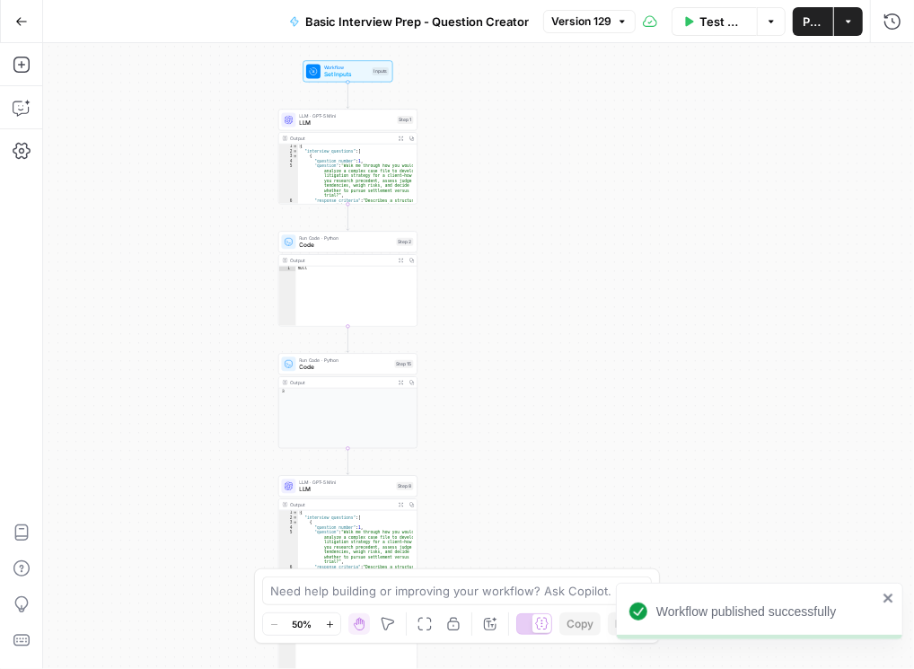
click at [807, 25] on span "Publish" at bounding box center [813, 22] width 19 height 18
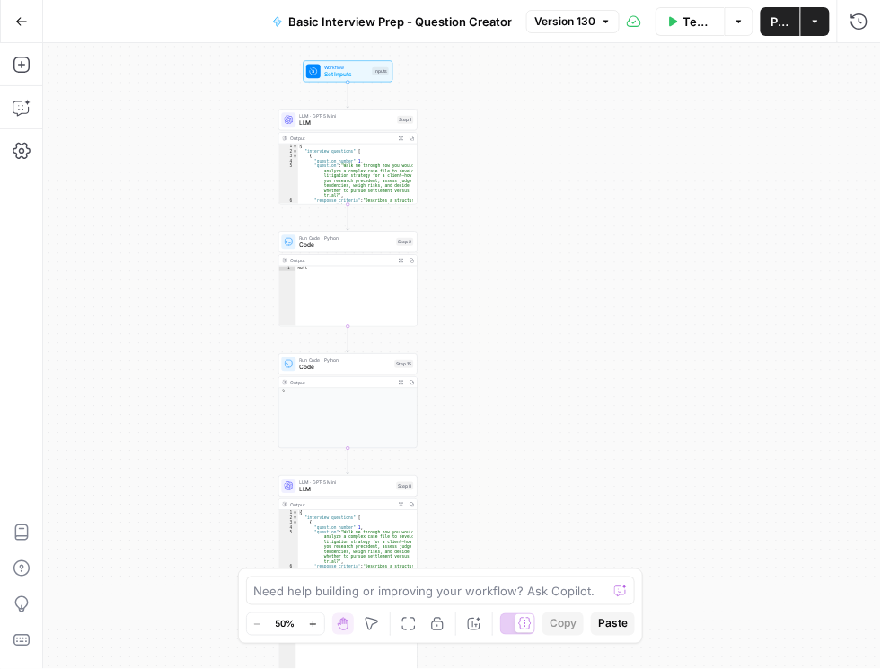
click at [858, 31] on button "Run History" at bounding box center [859, 21] width 29 height 29
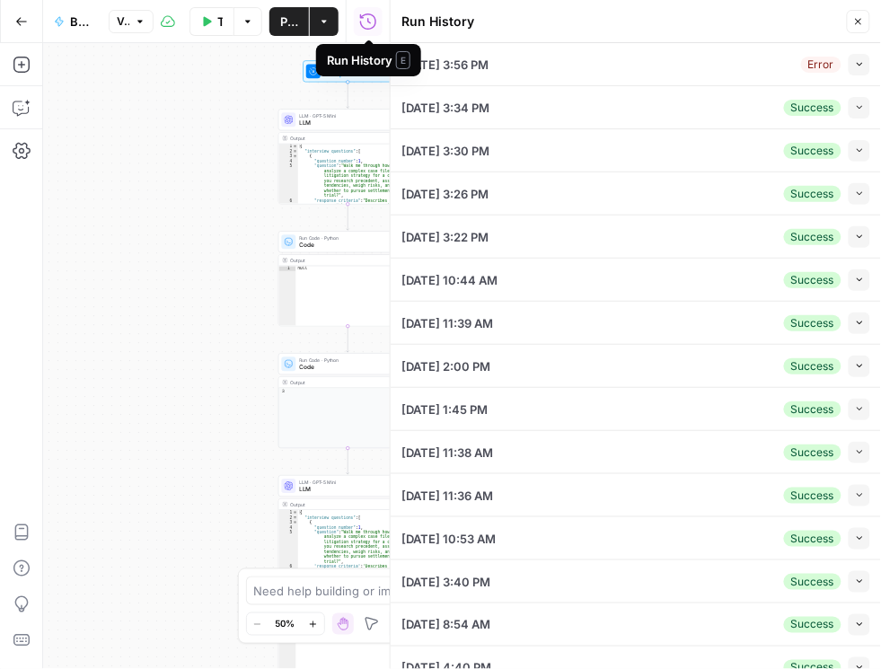
click at [856, 61] on icon "button" at bounding box center [860, 64] width 10 height 10
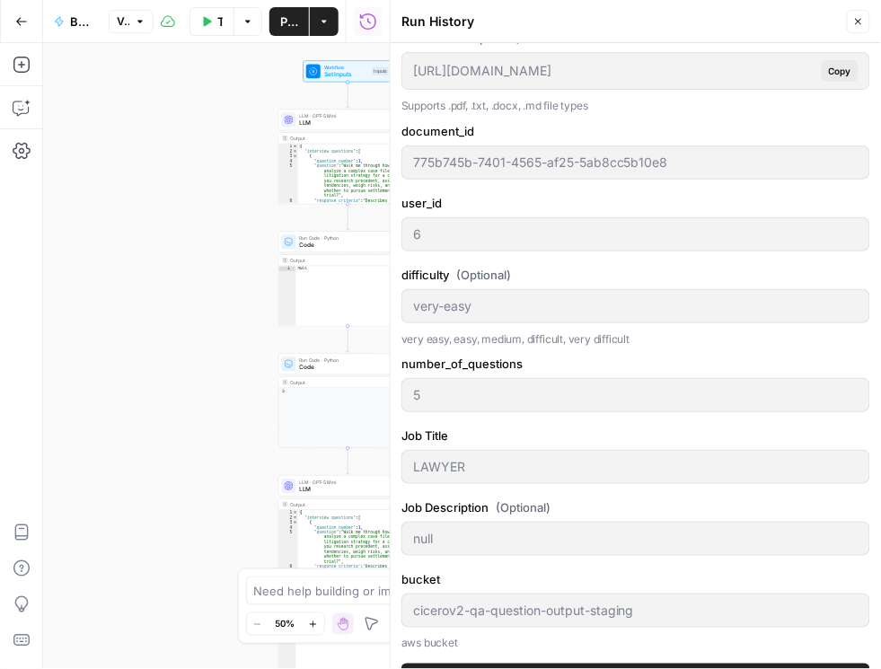
scroll to position [307, 0]
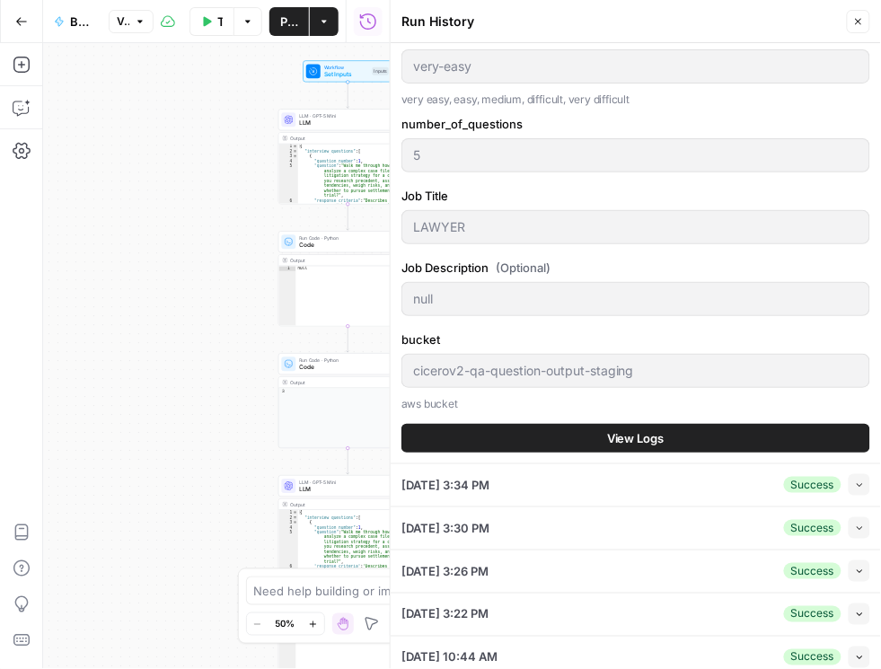
click at [553, 434] on button "View Logs" at bounding box center [635, 438] width 469 height 29
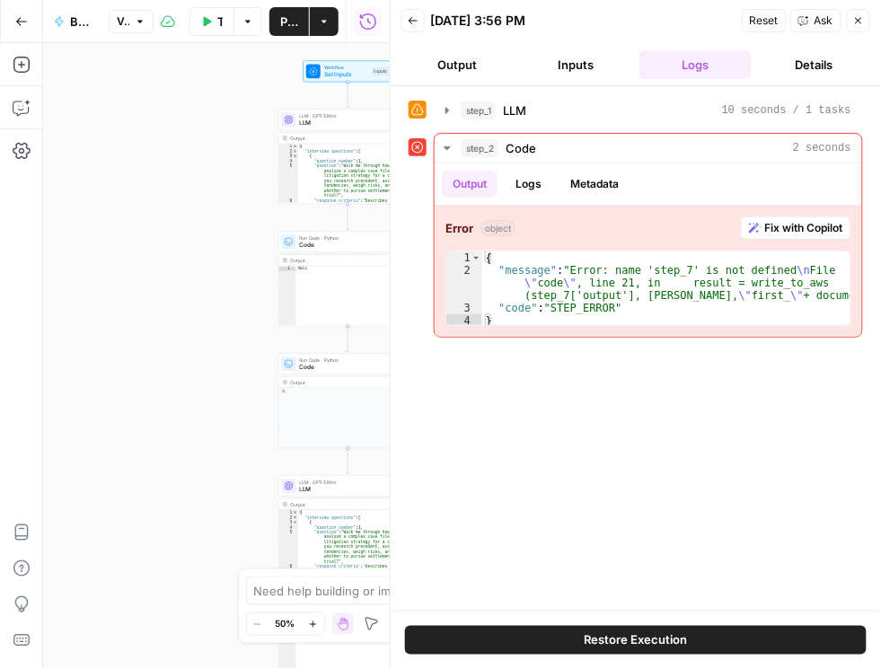
click at [339, 241] on span "Code" at bounding box center [346, 245] width 93 height 9
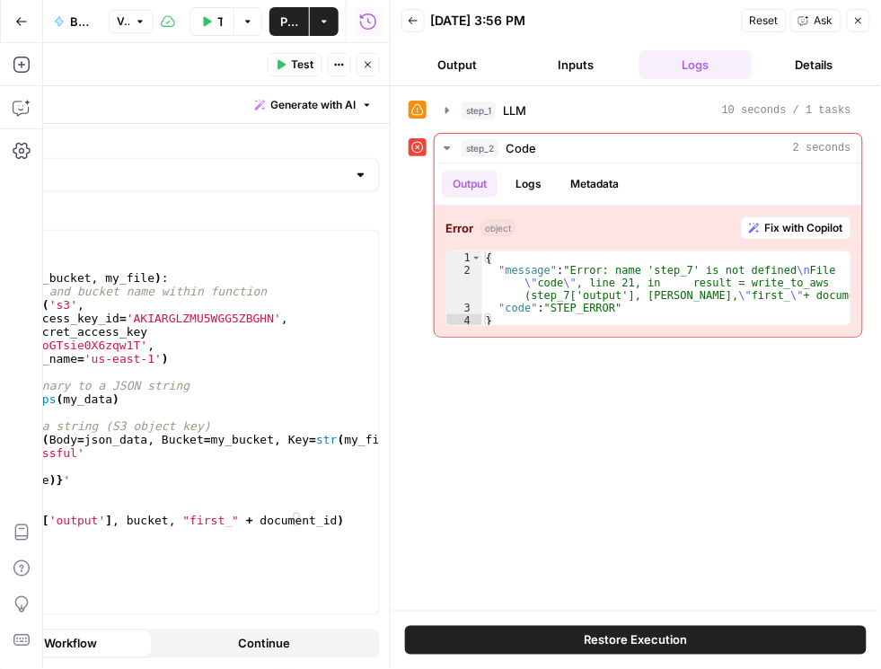
click at [858, 21] on icon "button" at bounding box center [858, 20] width 11 height 11
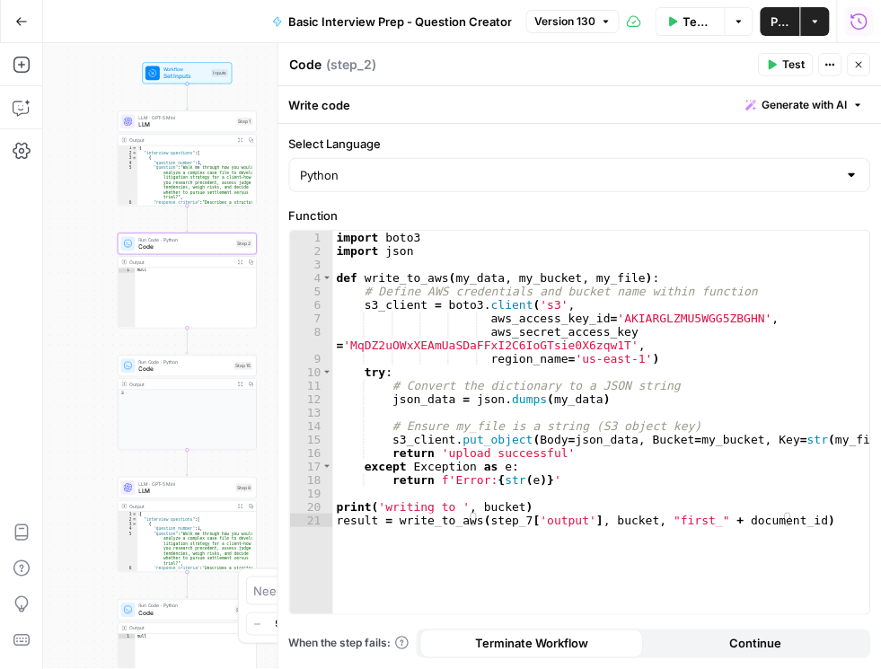
drag, startPoint x: 172, startPoint y: 485, endPoint x: 12, endPoint y: 488, distance: 159.9
click at [12, 488] on div "Add Steps Copilot Settings AirOps Academy Help Give Feedback Shortcuts Workflow…" at bounding box center [440, 356] width 881 height 626
click at [512, 521] on div "import boto3 import json def write_to_aws ( my_data , my_bucket , my_file ) : #…" at bounding box center [602, 436] width 538 height 411
type textarea "**********"
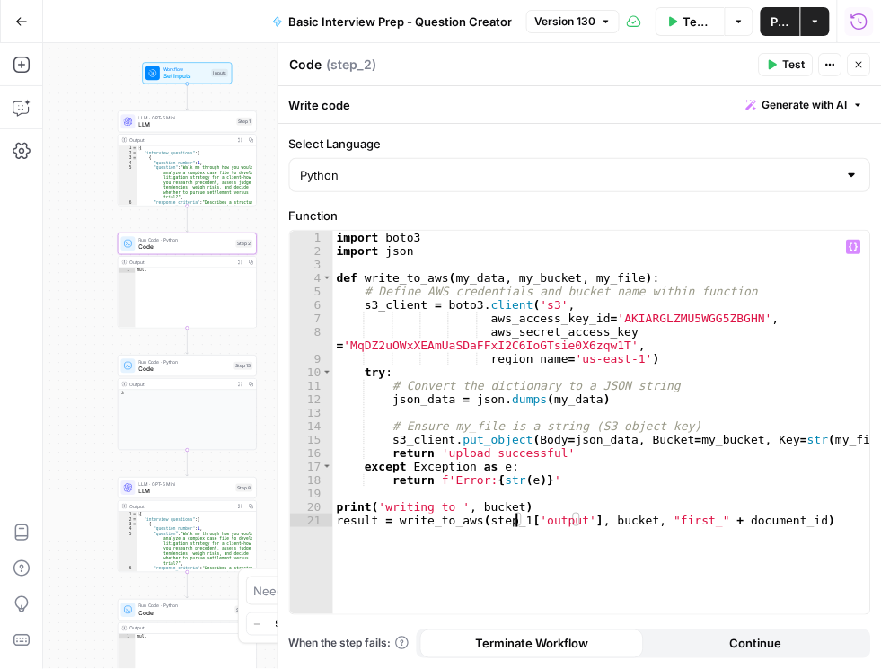
click at [784, 25] on span "Publish" at bounding box center [780, 22] width 18 height 18
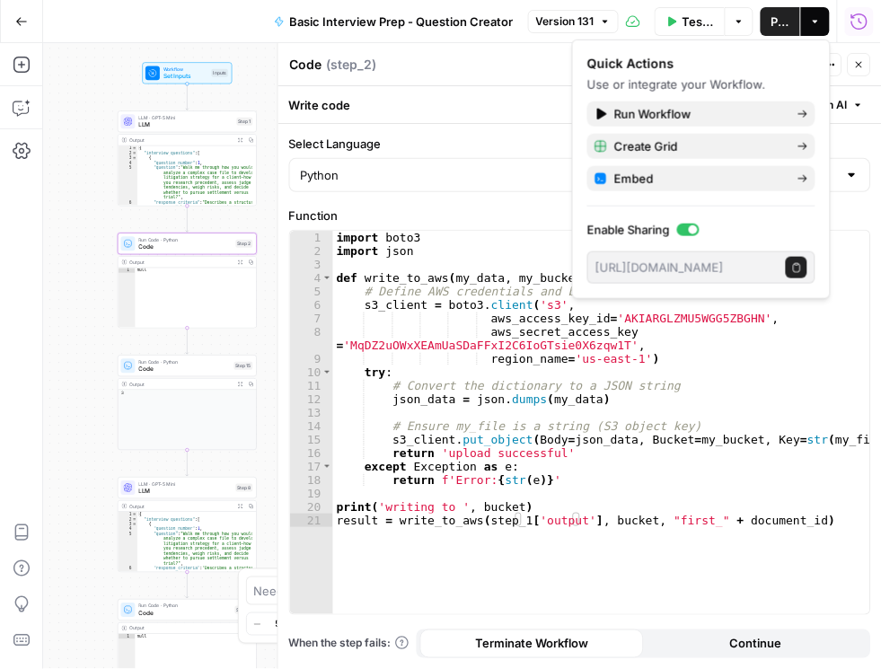
click at [25, 22] on icon "button" at bounding box center [21, 21] width 13 height 13
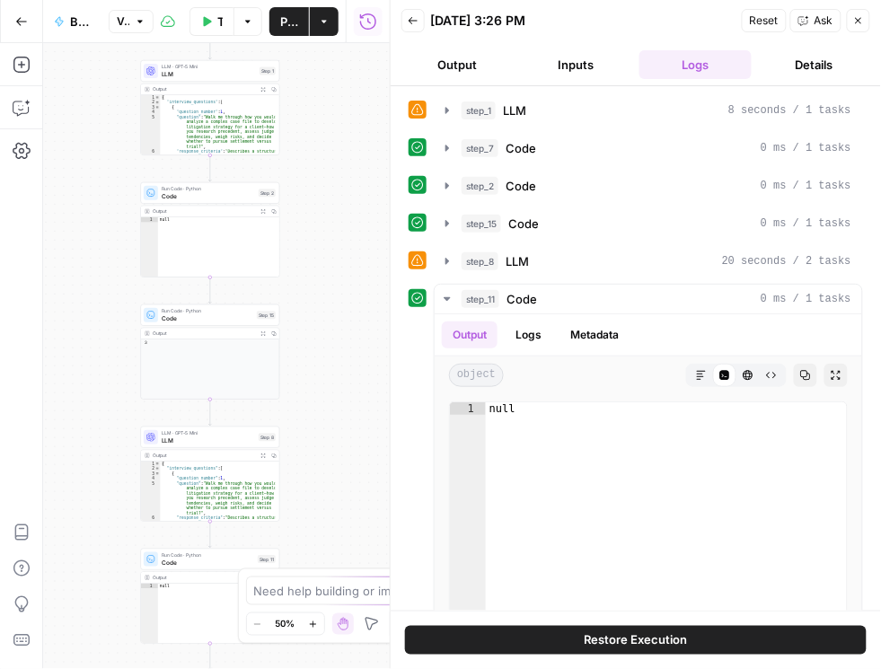
click at [865, 28] on button "Close" at bounding box center [858, 20] width 23 height 23
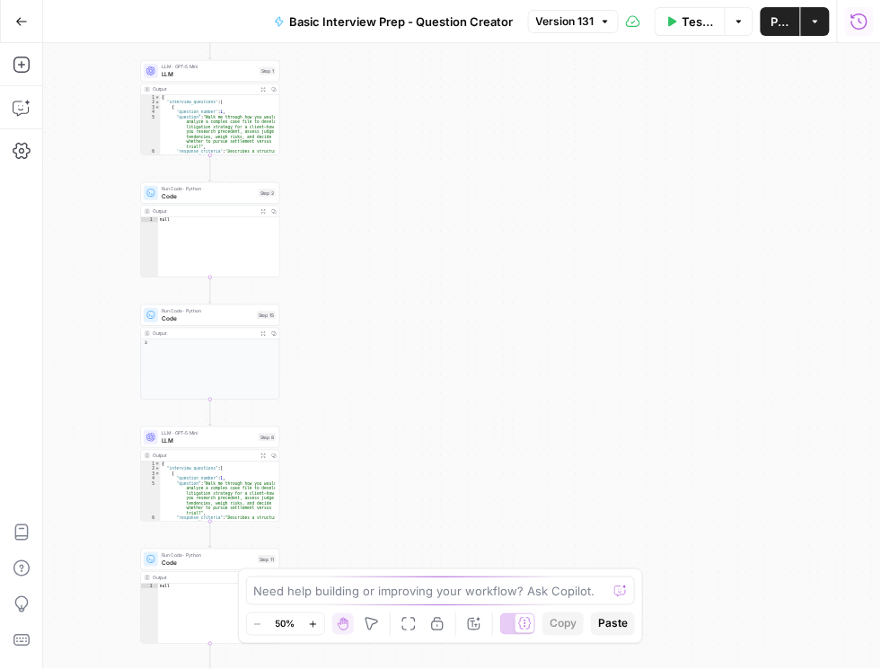
click at [859, 22] on icon "button" at bounding box center [859, 22] width 18 height 18
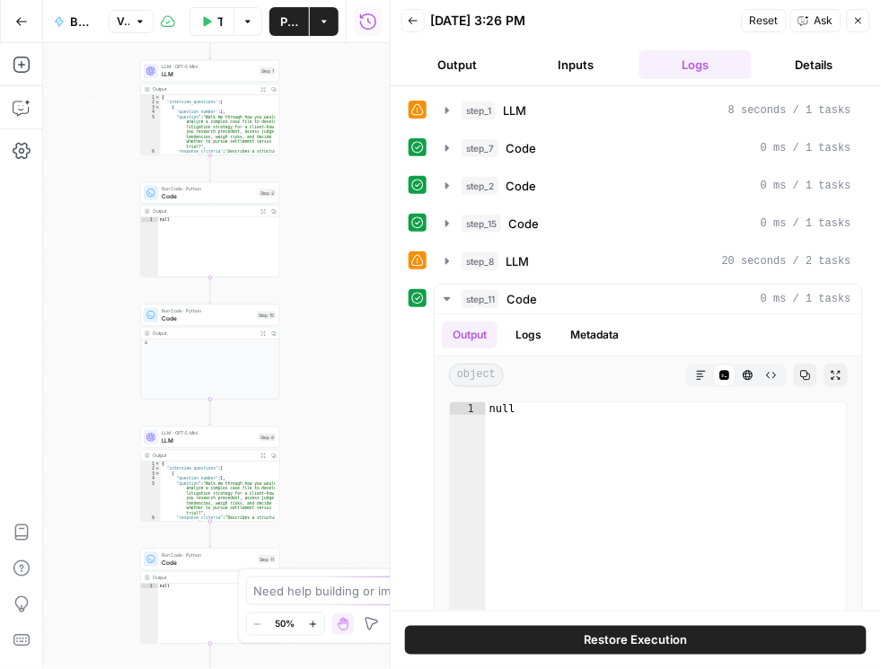
click at [418, 19] on button "Back" at bounding box center [412, 20] width 23 height 23
click at [426, 22] on div "Back 09/11/25 at 3:26 PM Reset Ask Close" at bounding box center [635, 20] width 469 height 27
click at [402, 25] on button "Back" at bounding box center [412, 20] width 23 height 23
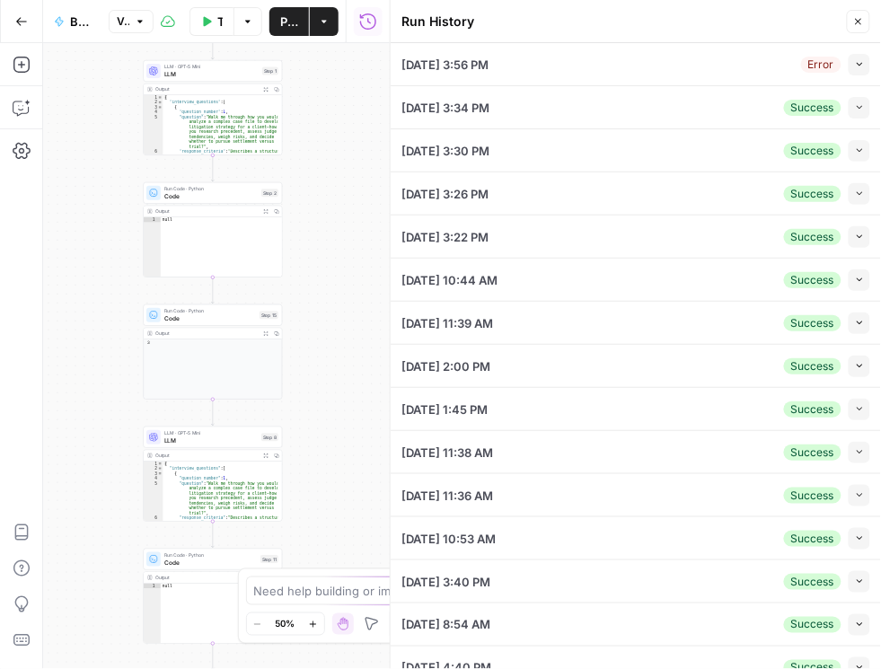
click at [861, 28] on button "Close" at bounding box center [858, 21] width 23 height 23
click at [858, 16] on icon "button" at bounding box center [858, 21] width 11 height 11
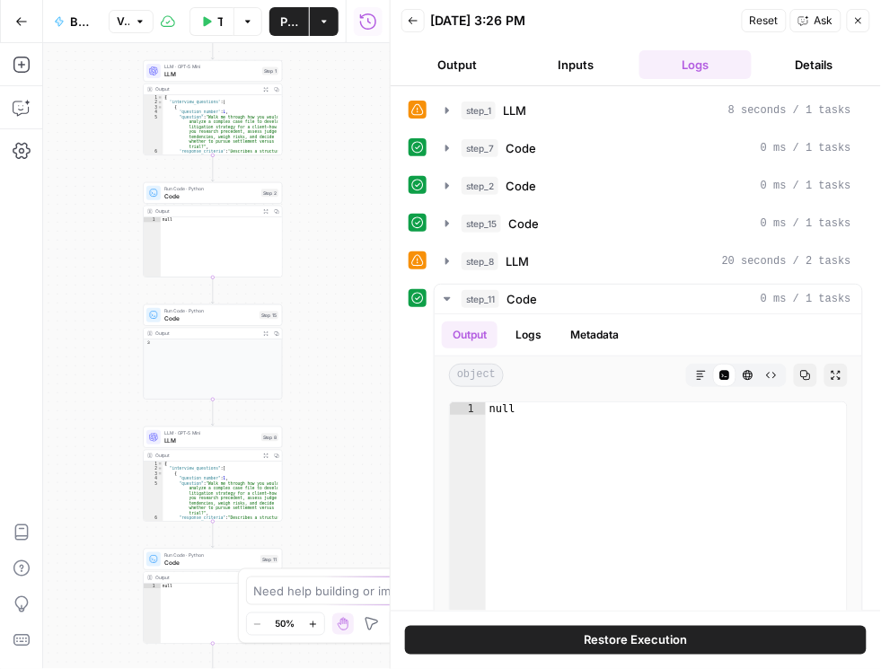
click at [415, 23] on icon "button" at bounding box center [413, 20] width 11 height 11
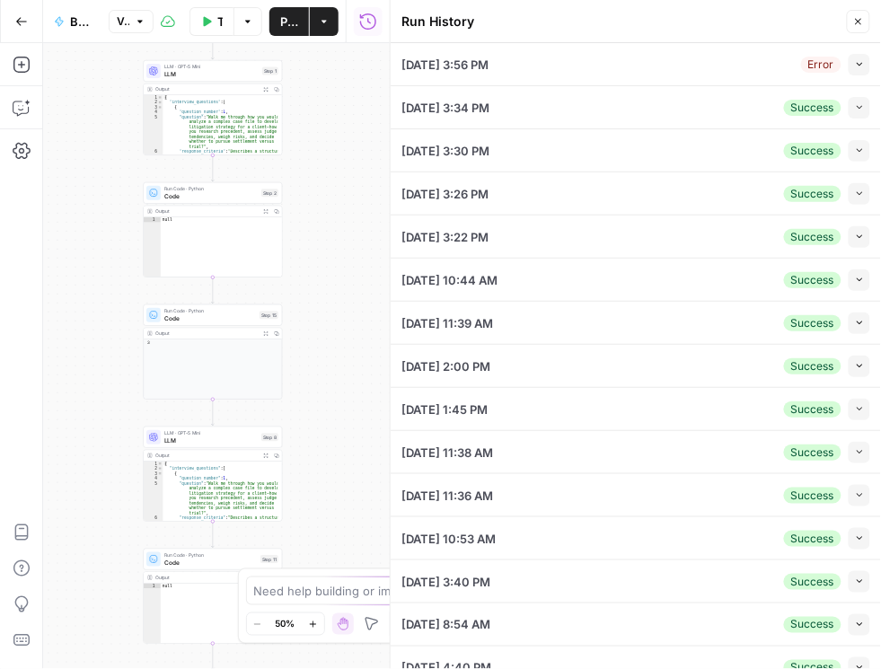
click at [855, 105] on icon "button" at bounding box center [860, 107] width 10 height 10
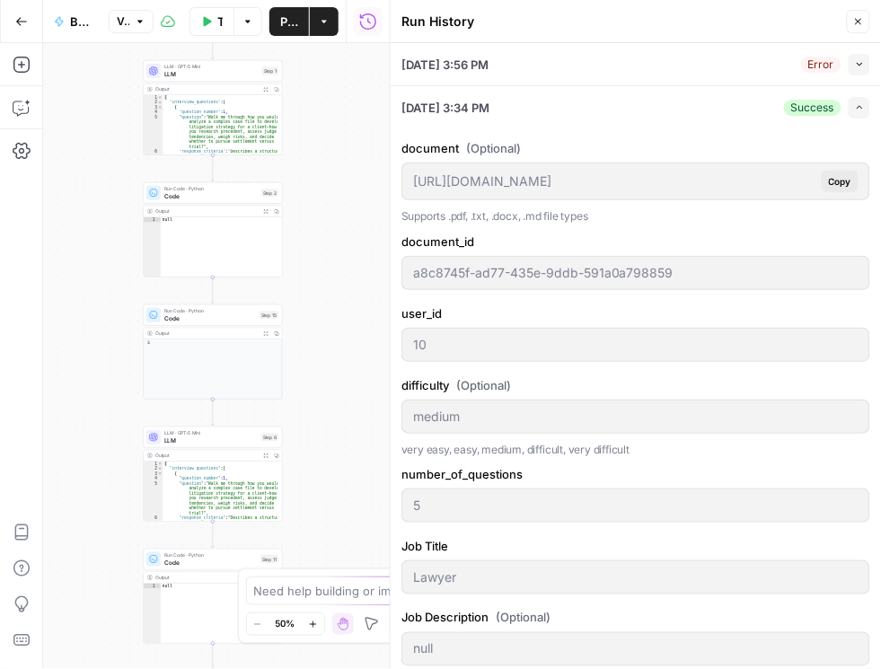
click at [858, 18] on icon "button" at bounding box center [858, 21] width 11 height 11
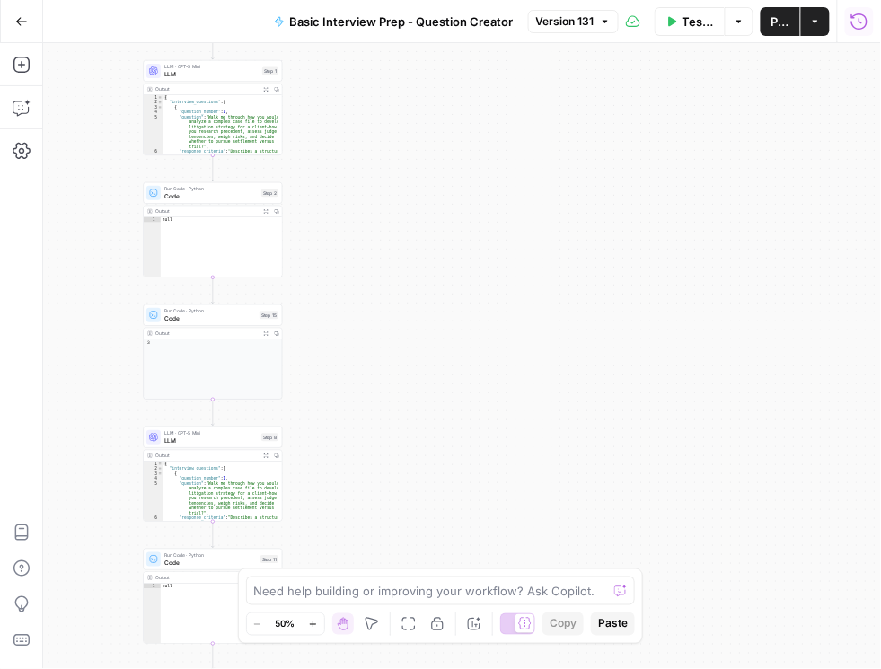
click at [865, 23] on icon "button" at bounding box center [859, 22] width 18 height 18
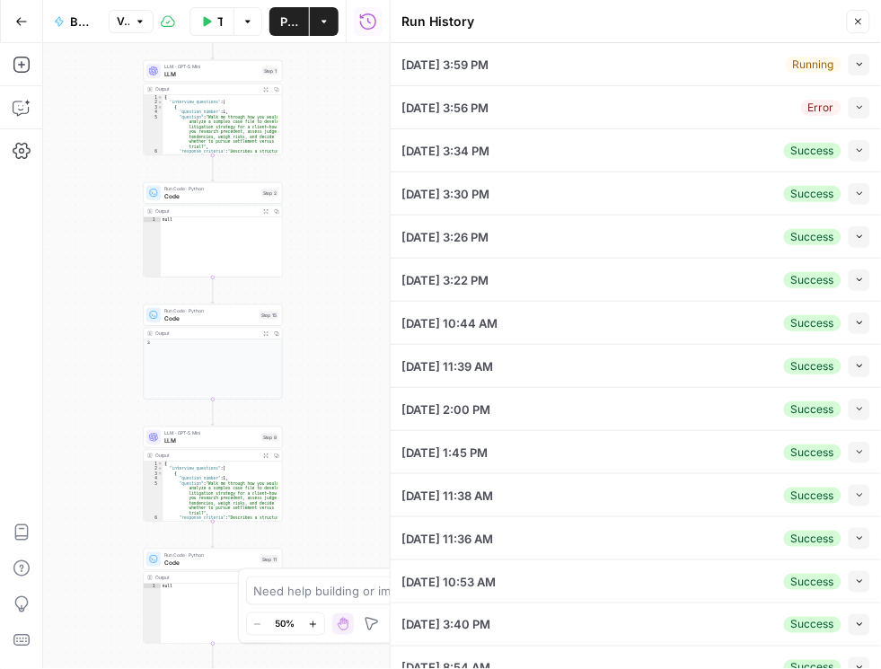
click at [849, 60] on button "Collapse" at bounding box center [860, 65] width 22 height 22
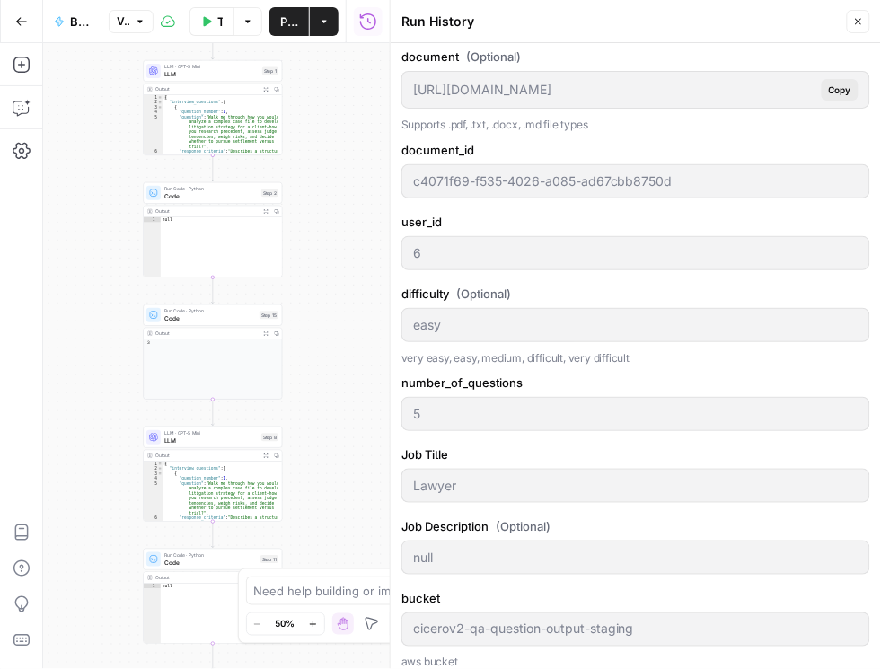
scroll to position [359, 0]
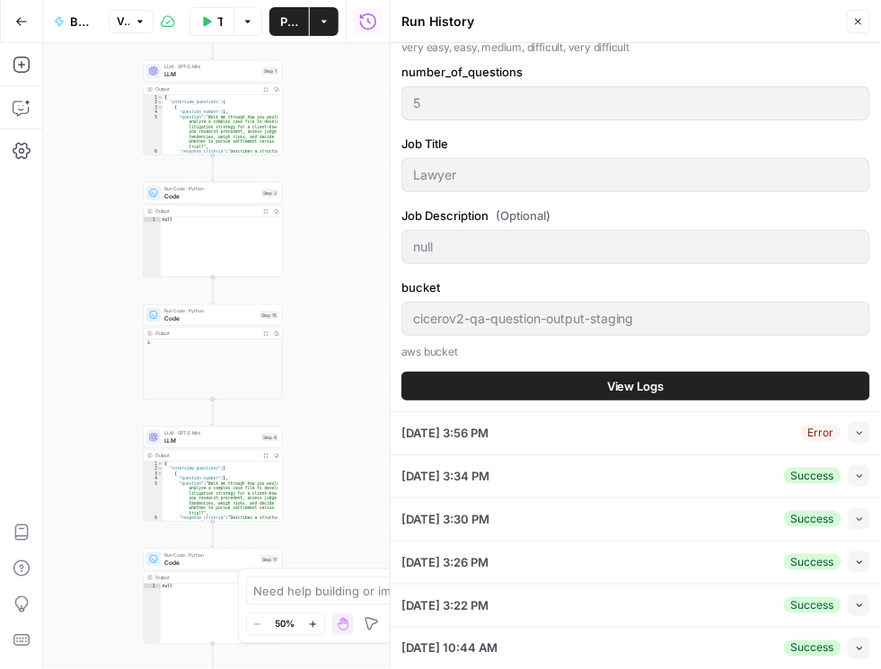
click at [622, 384] on span "View Logs" at bounding box center [635, 386] width 57 height 18
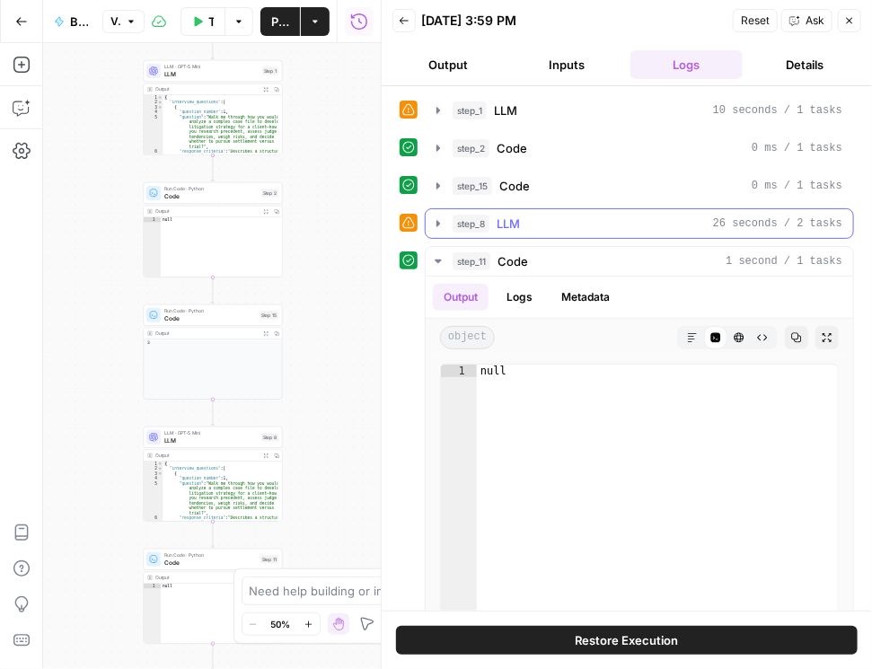
click at [430, 221] on button "step_8 LLM 26 seconds / 2 tasks" at bounding box center [639, 223] width 427 height 29
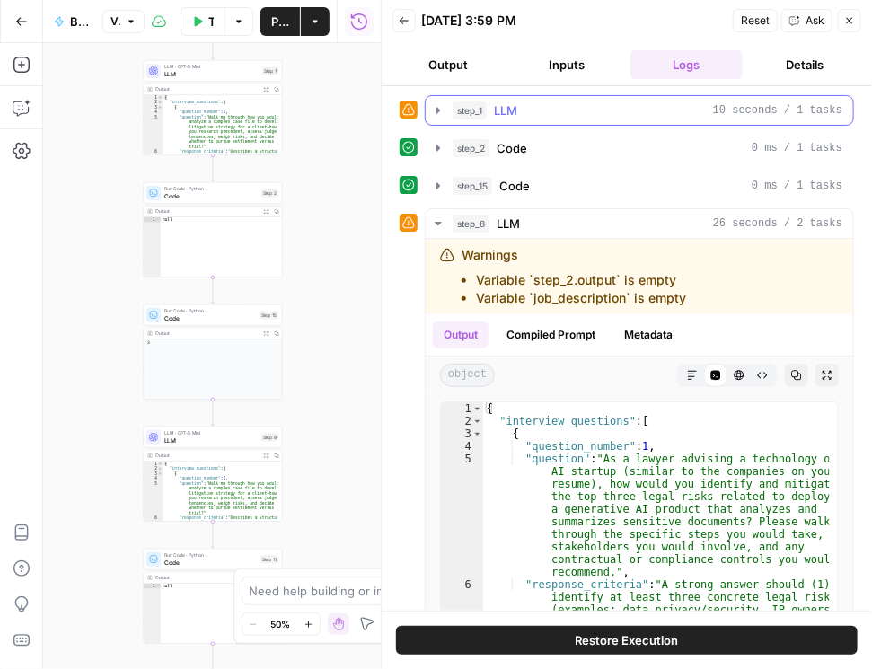
click at [435, 113] on icon "button" at bounding box center [438, 110] width 14 height 14
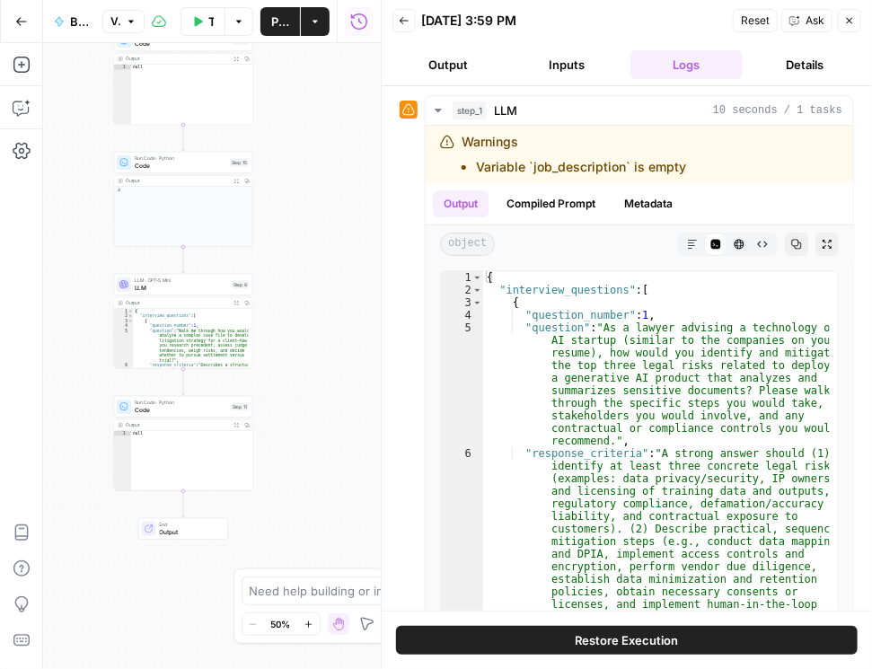
drag, startPoint x: 359, startPoint y: 397, endPoint x: 330, endPoint y: 255, distance: 144.8
click at [330, 255] on div "Workflow Set Inputs Inputs LLM · GPT-5 Mini LLM Step 1 Output Expand Output Cop…" at bounding box center [212, 356] width 338 height 626
click at [189, 408] on span "Code" at bounding box center [181, 410] width 92 height 9
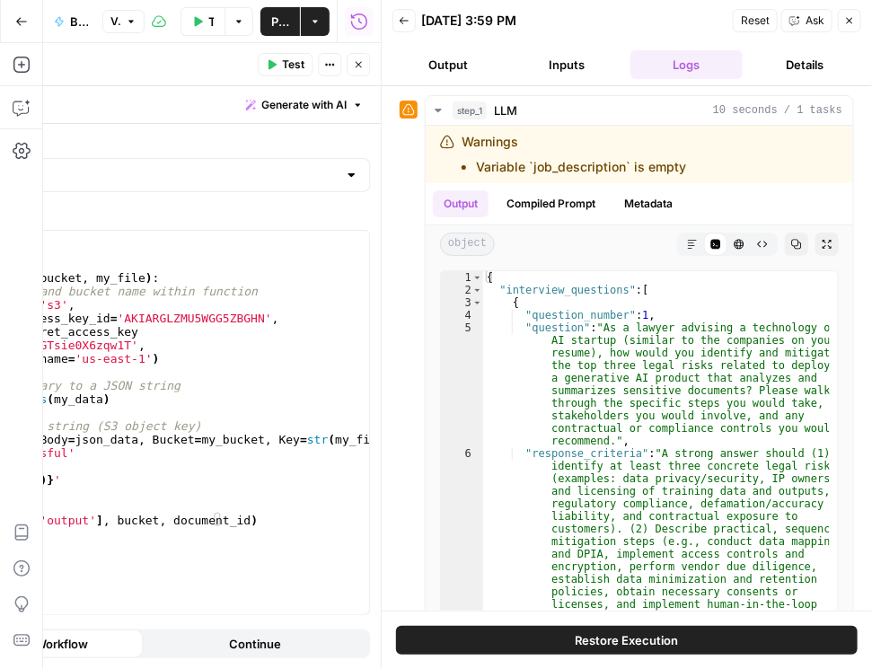
click at [849, 22] on icon "button" at bounding box center [849, 20] width 11 height 11
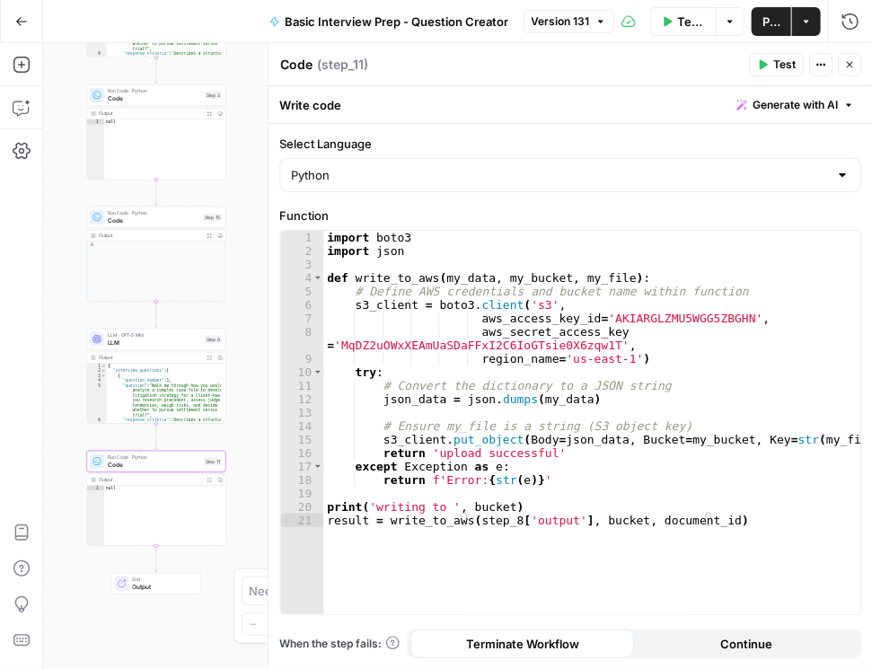
drag, startPoint x: 67, startPoint y: 241, endPoint x: 40, endPoint y: 297, distance: 62.7
click at [40, 297] on div "Add Steps Copilot Settings AirOps Academy Help Give Feedback Shortcuts Workflow…" at bounding box center [436, 356] width 872 height 626
click at [129, 226] on div "Run Code · Python Code Step 15 Copy step Delete step Add Note Test" at bounding box center [155, 219] width 139 height 22
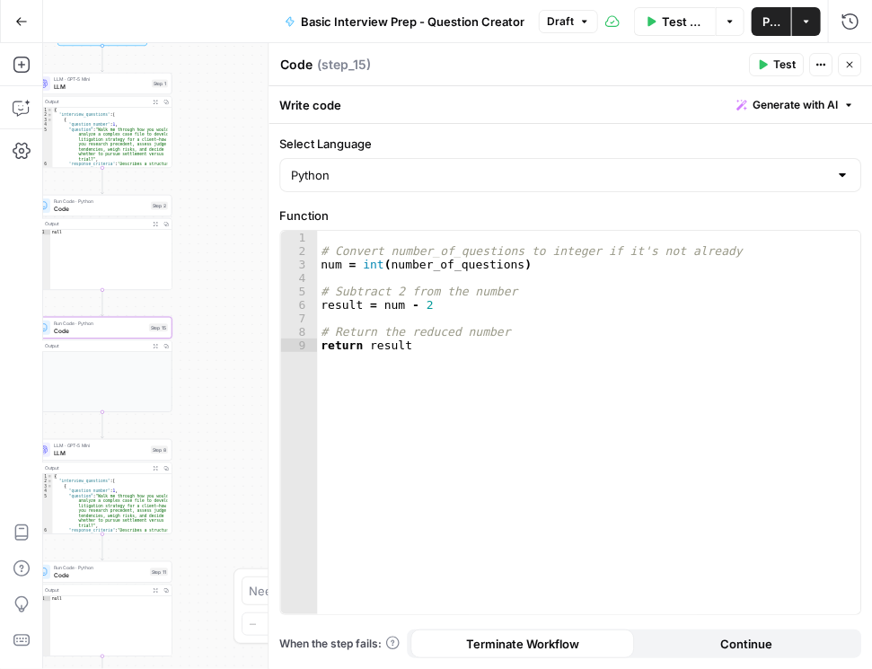
drag, startPoint x: 48, startPoint y: 315, endPoint x: 3, endPoint y: 410, distance: 105.6
click at [0, 427] on html "Rhetoric New Home Browse Your Data Recent Grids [PERSON_NAME] Test Workflow - C…" at bounding box center [436, 334] width 872 height 669
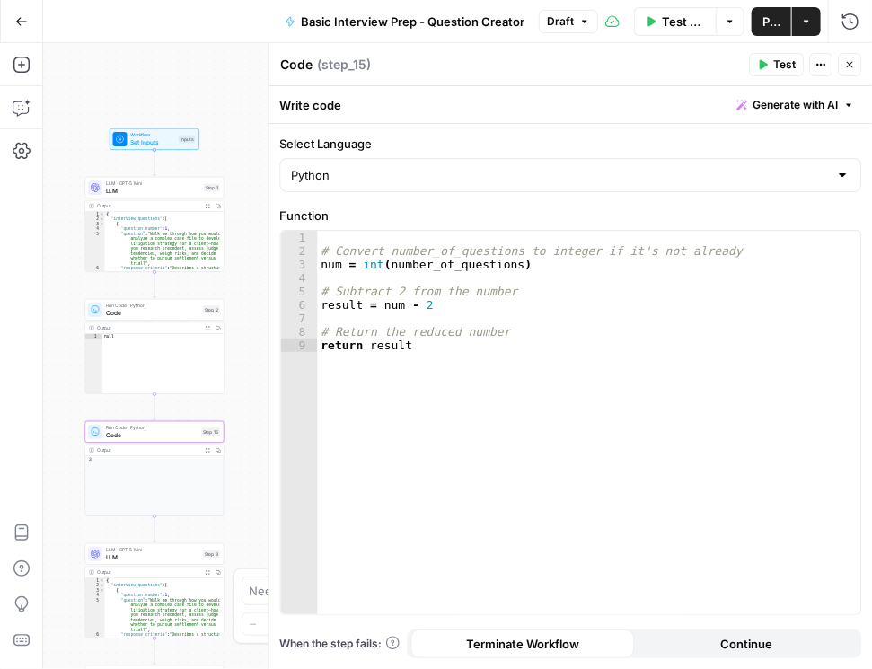
drag, startPoint x: 216, startPoint y: 269, endPoint x: 233, endPoint y: 343, distance: 75.6
click at [267, 372] on body "Rhetoric New Home Browse Your Data Recent Grids [PERSON_NAME] Test Workflow - C…" at bounding box center [436, 334] width 872 height 669
click at [180, 311] on span "Code" at bounding box center [152, 315] width 93 height 9
